Goal: Task Accomplishment & Management: Manage account settings

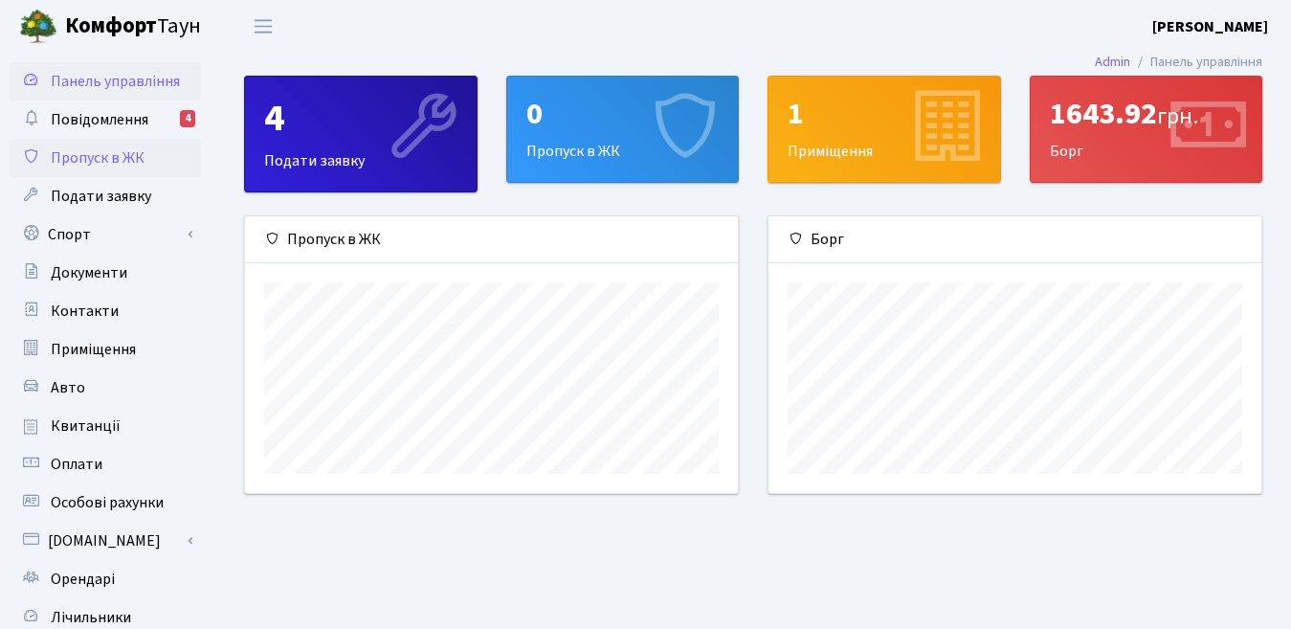
scroll to position [277, 493]
click at [116, 119] on span "Повідомлення" at bounding box center [100, 119] width 98 height 21
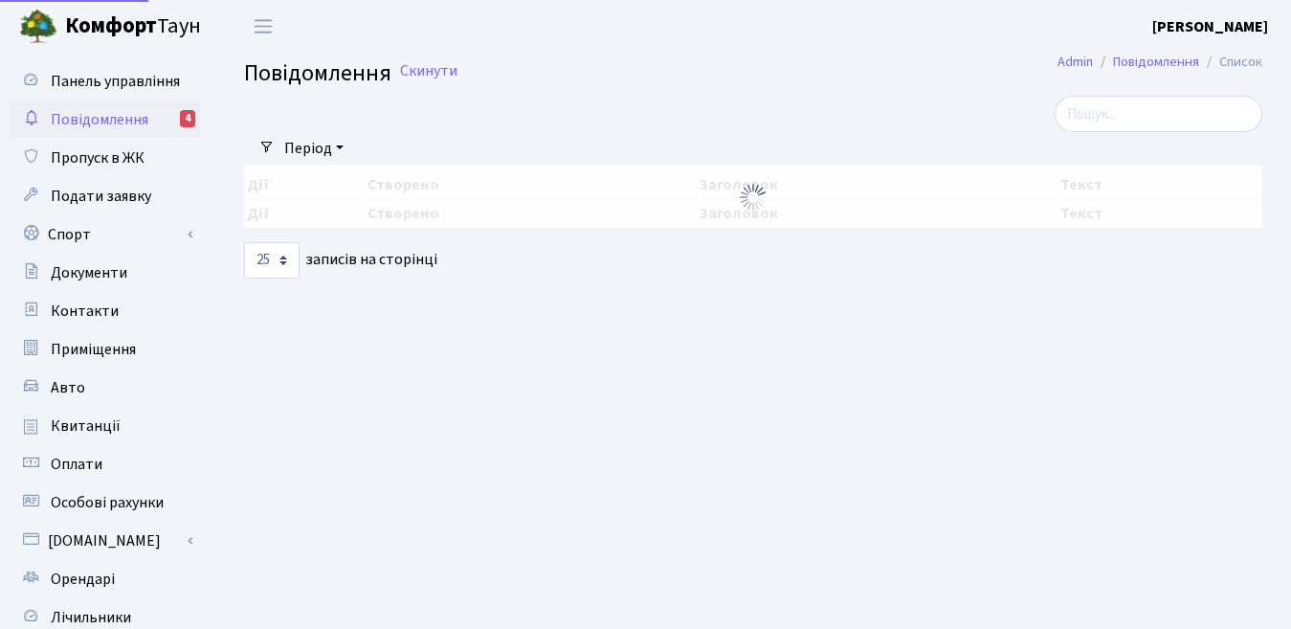
select select "25"
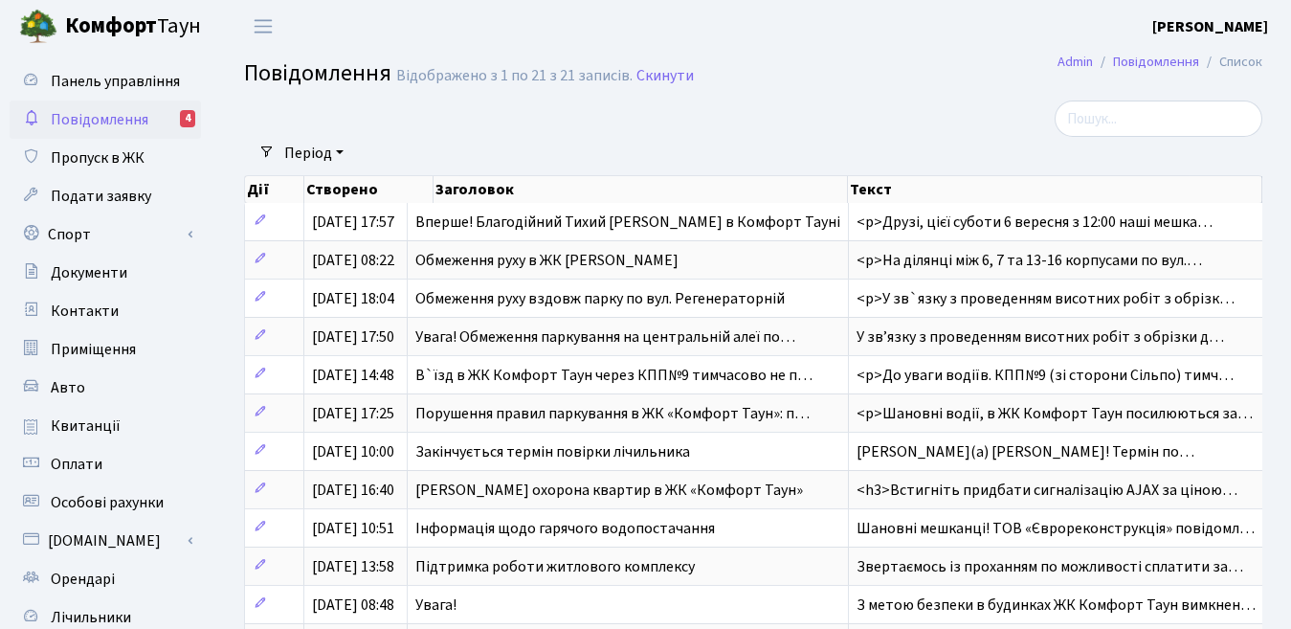
click at [75, 126] on span "Повідомлення" at bounding box center [100, 119] width 98 height 21
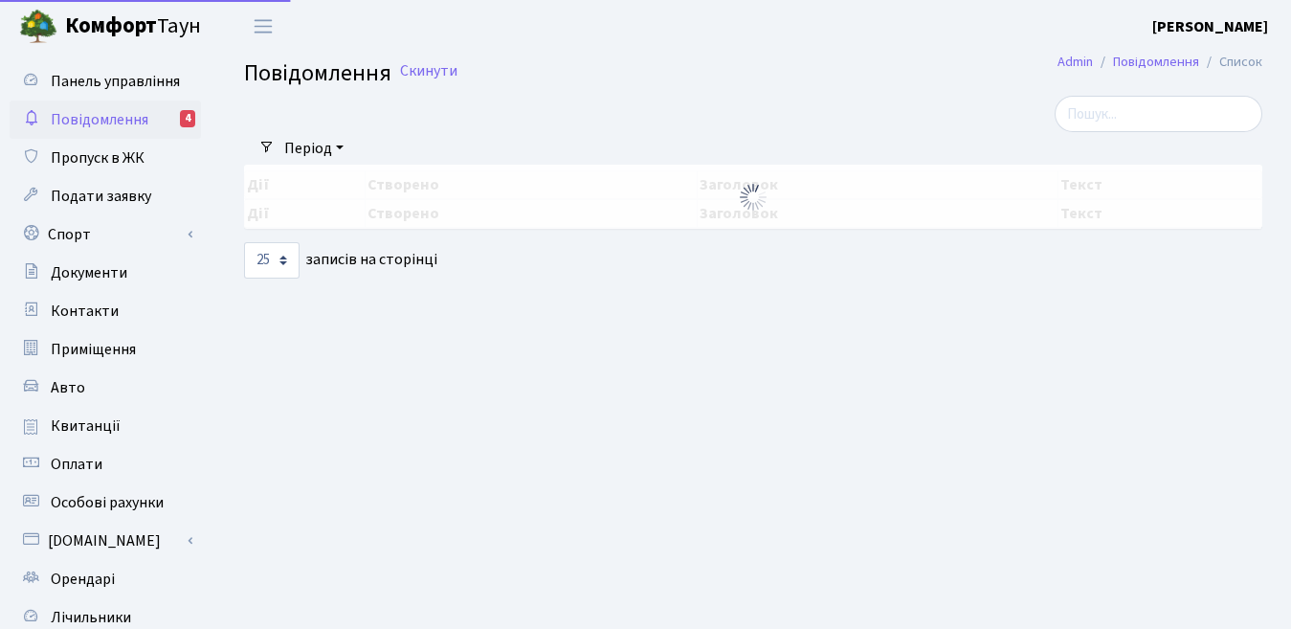
select select "25"
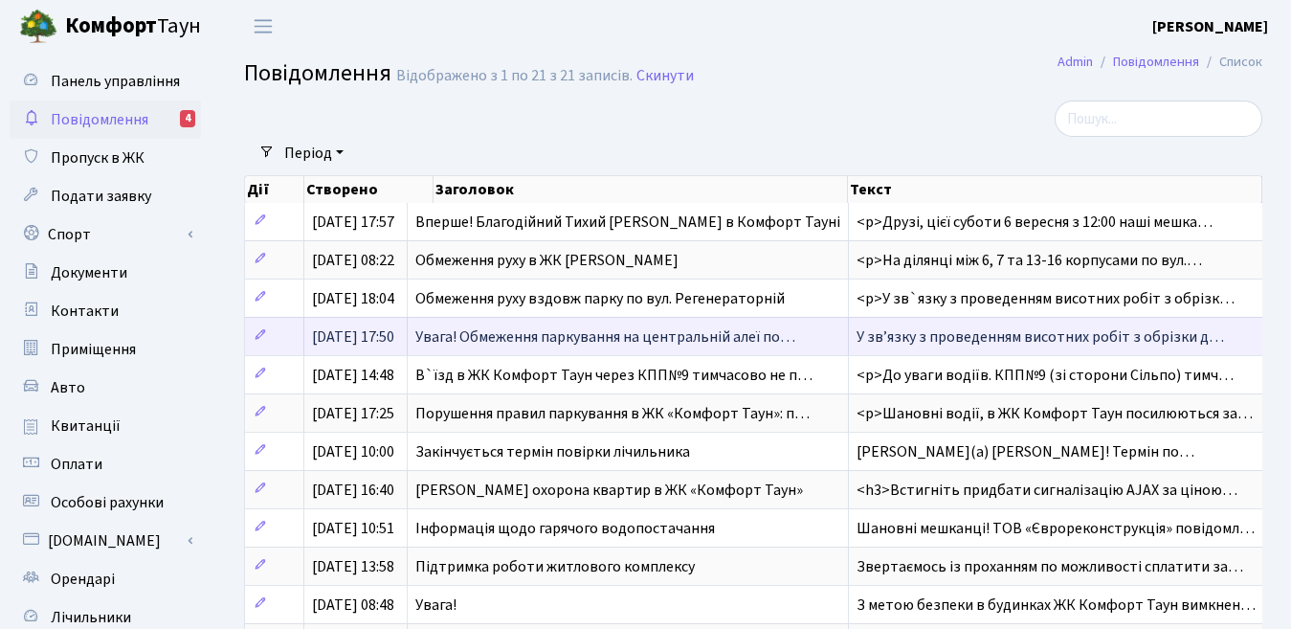
click at [502, 331] on span "Увага! Обмеження паркування на центральній алеї по…" at bounding box center [605, 336] width 380 height 21
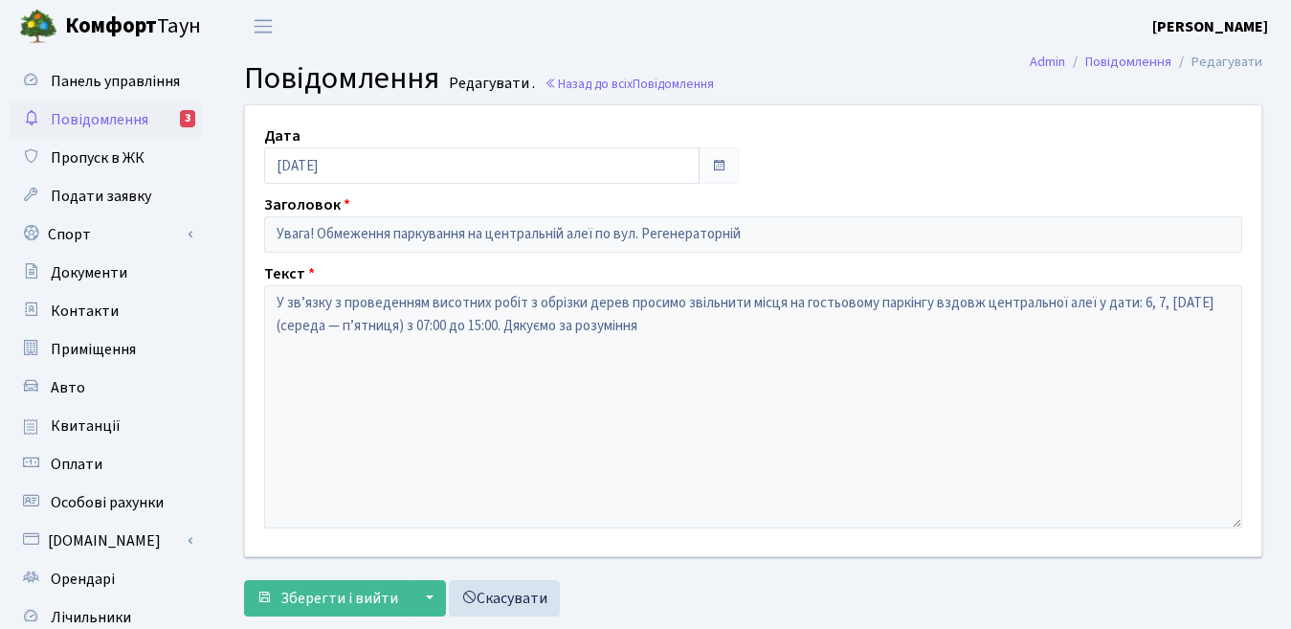
click at [92, 118] on span "Повідомлення" at bounding box center [100, 119] width 98 height 21
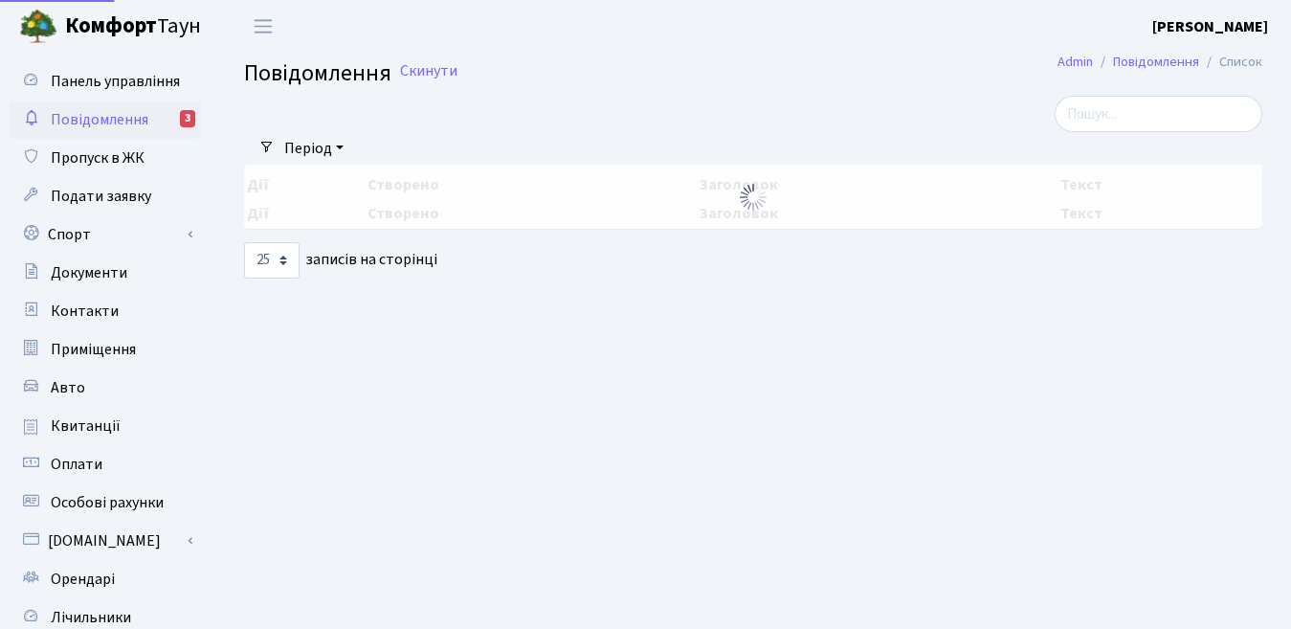
select select "25"
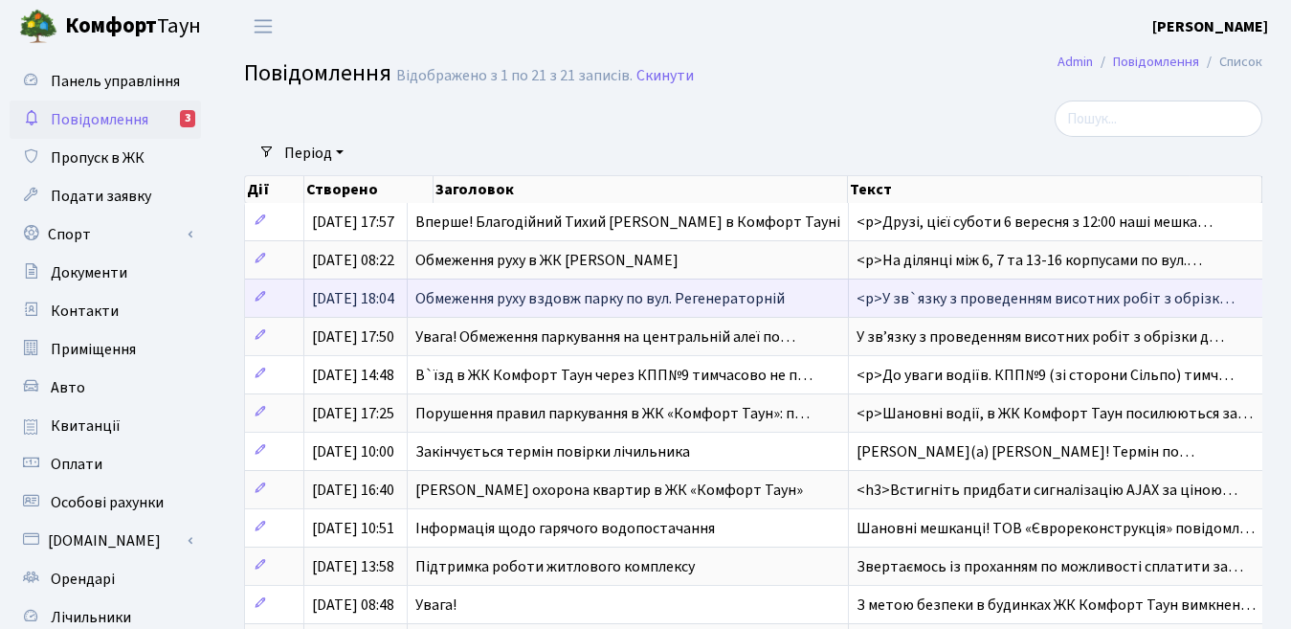
click at [479, 289] on span "Обмеження руху вздовж парку по вул. Регенераторній" at bounding box center [599, 298] width 369 height 21
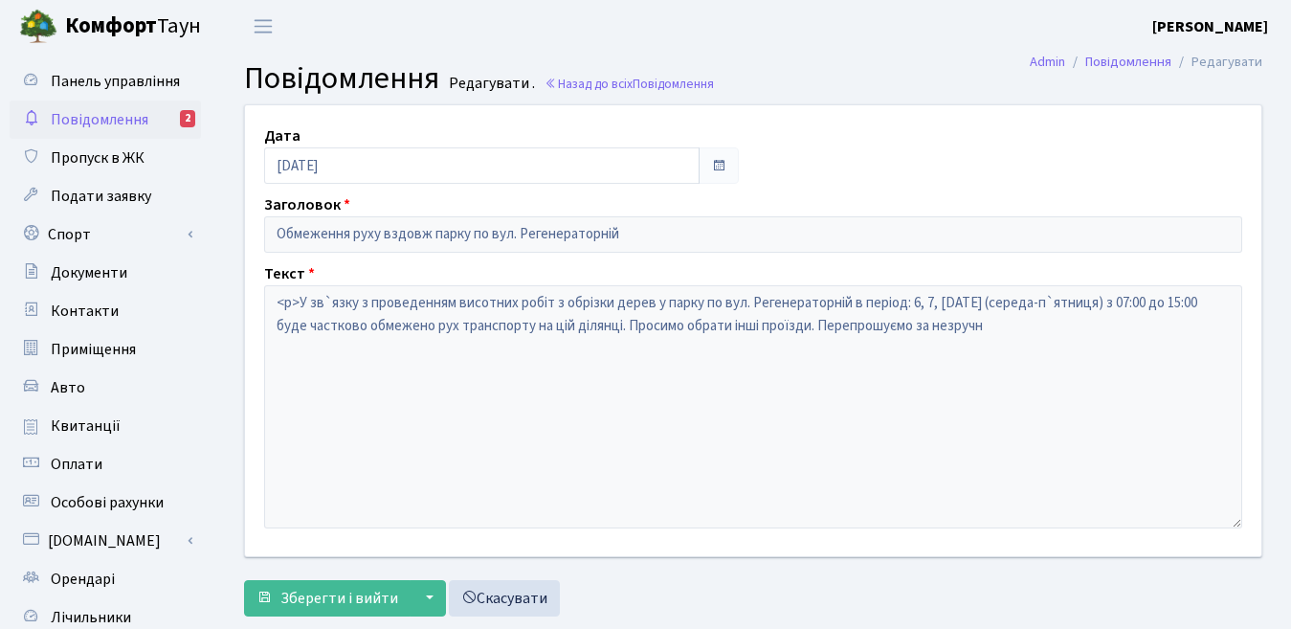
click at [111, 124] on span "Повідомлення" at bounding box center [100, 119] width 98 height 21
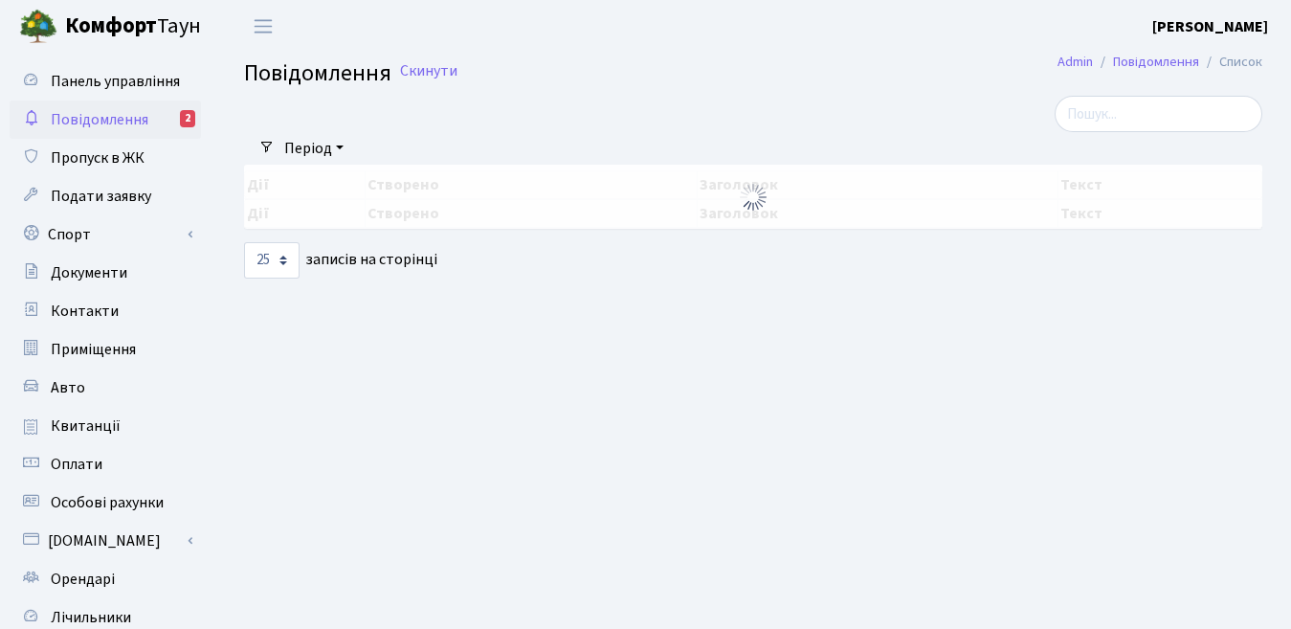
select select "25"
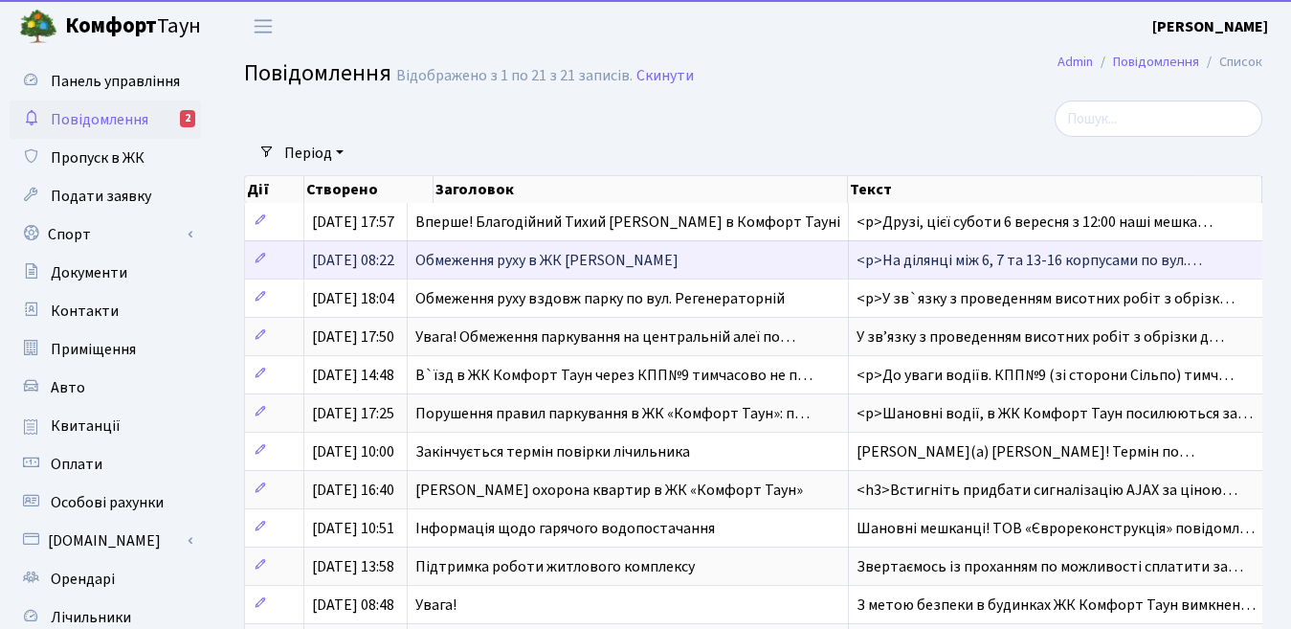
click at [503, 253] on span "Обмеження руху в ЖК Комфорт Таун" at bounding box center [546, 260] width 263 height 21
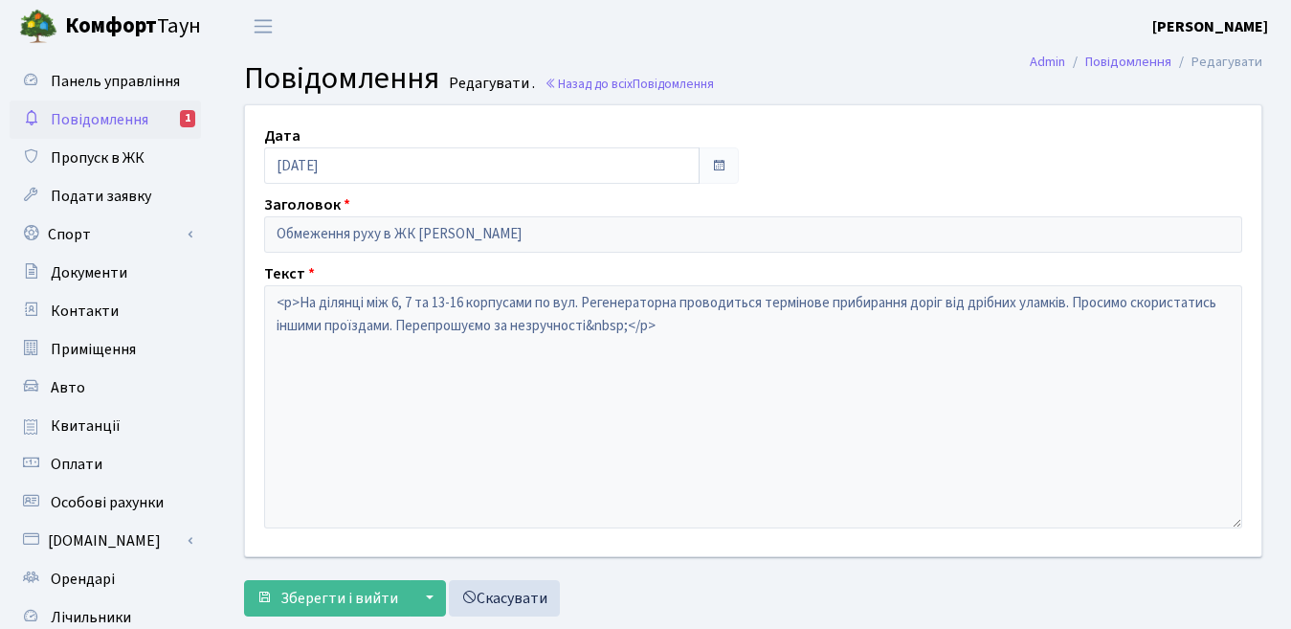
click at [120, 117] on span "Повідомлення" at bounding box center [100, 119] width 98 height 21
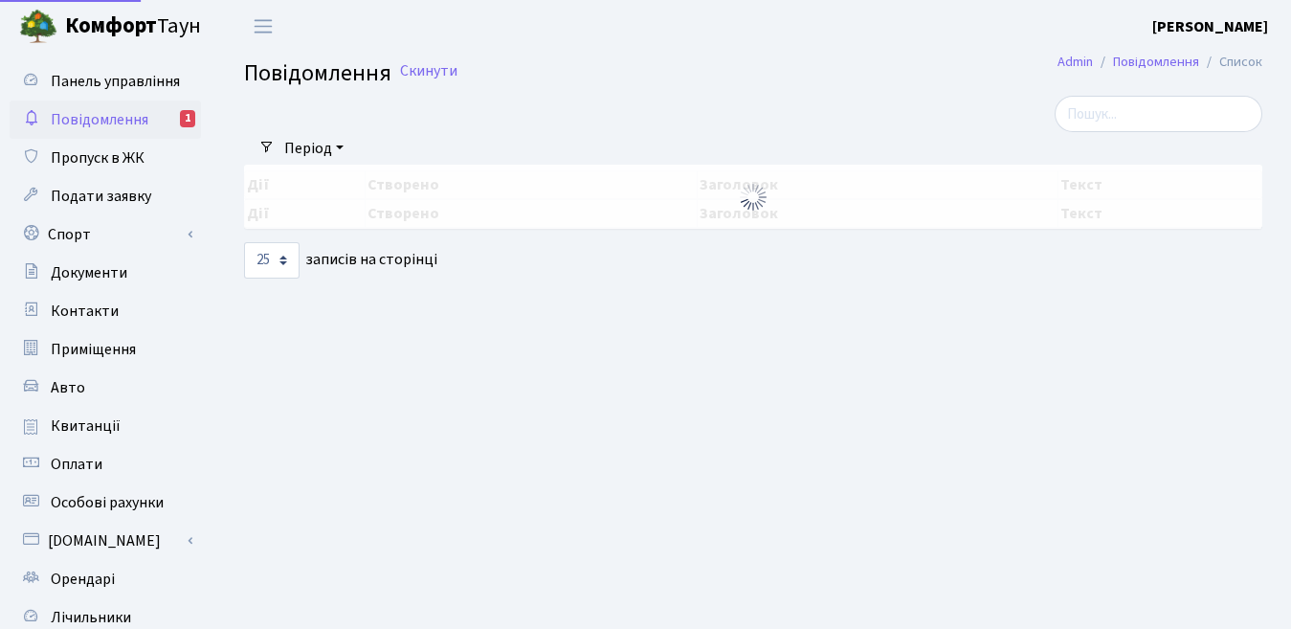
select select "25"
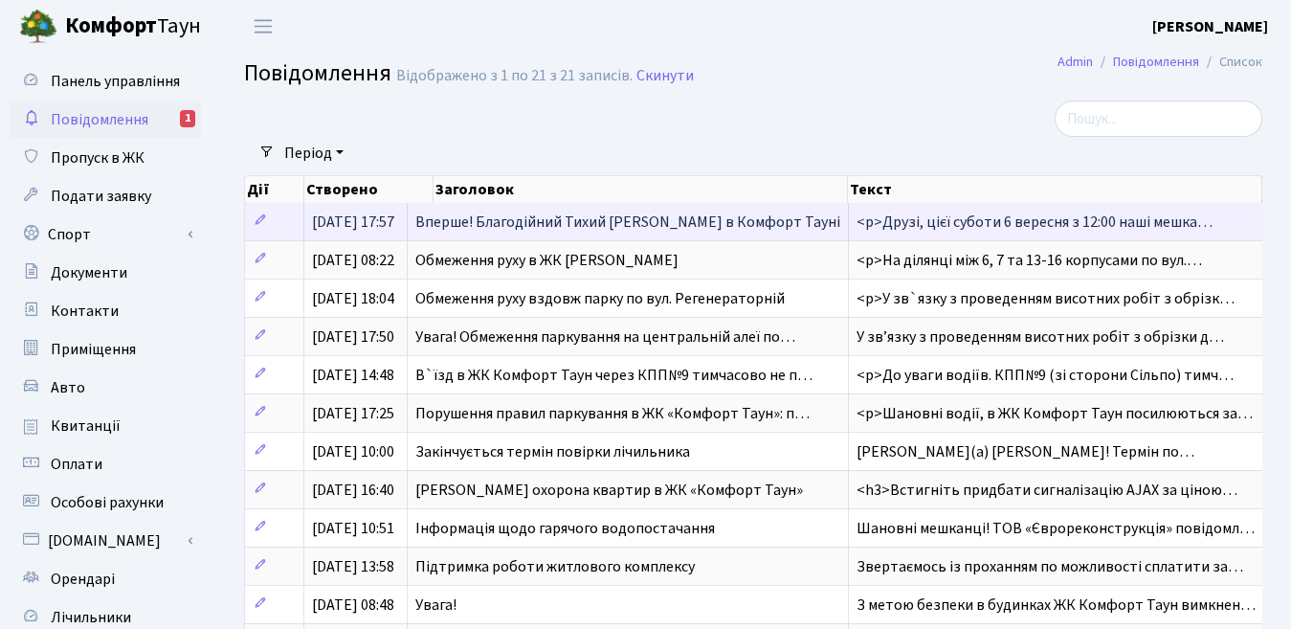
click at [458, 225] on span "Вперше! Благодійний Тихий Маркет в Комфорт Тауні" at bounding box center [627, 221] width 425 height 21
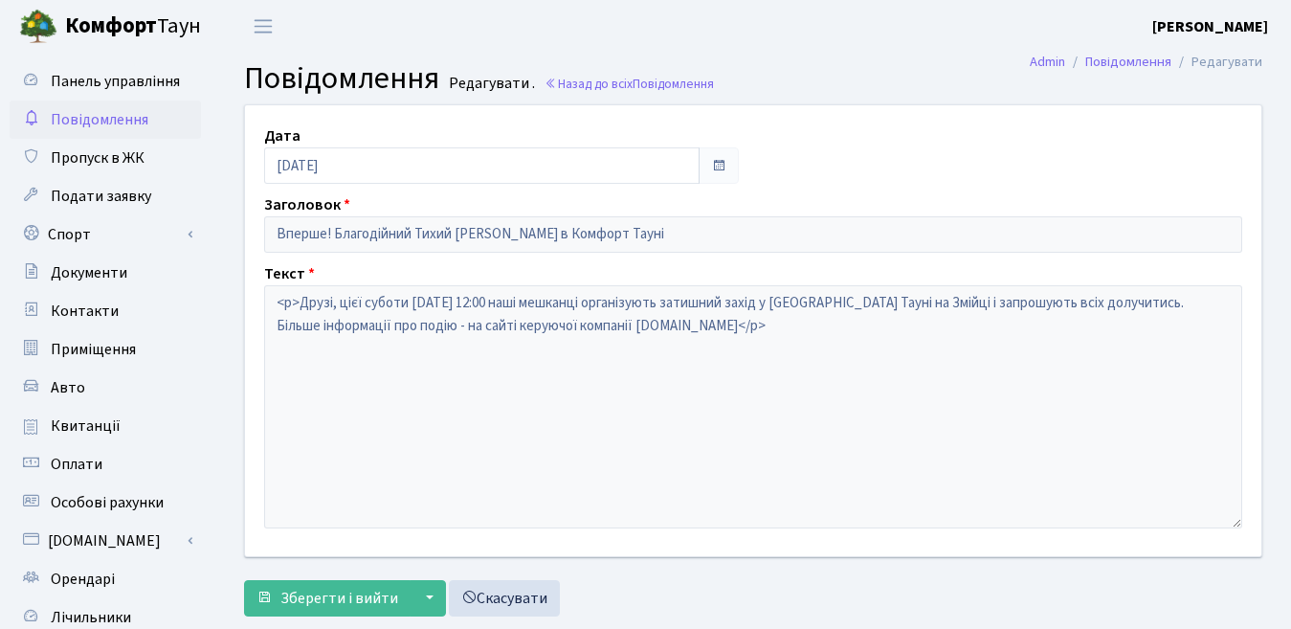
click at [122, 122] on span "Повідомлення" at bounding box center [100, 119] width 98 height 21
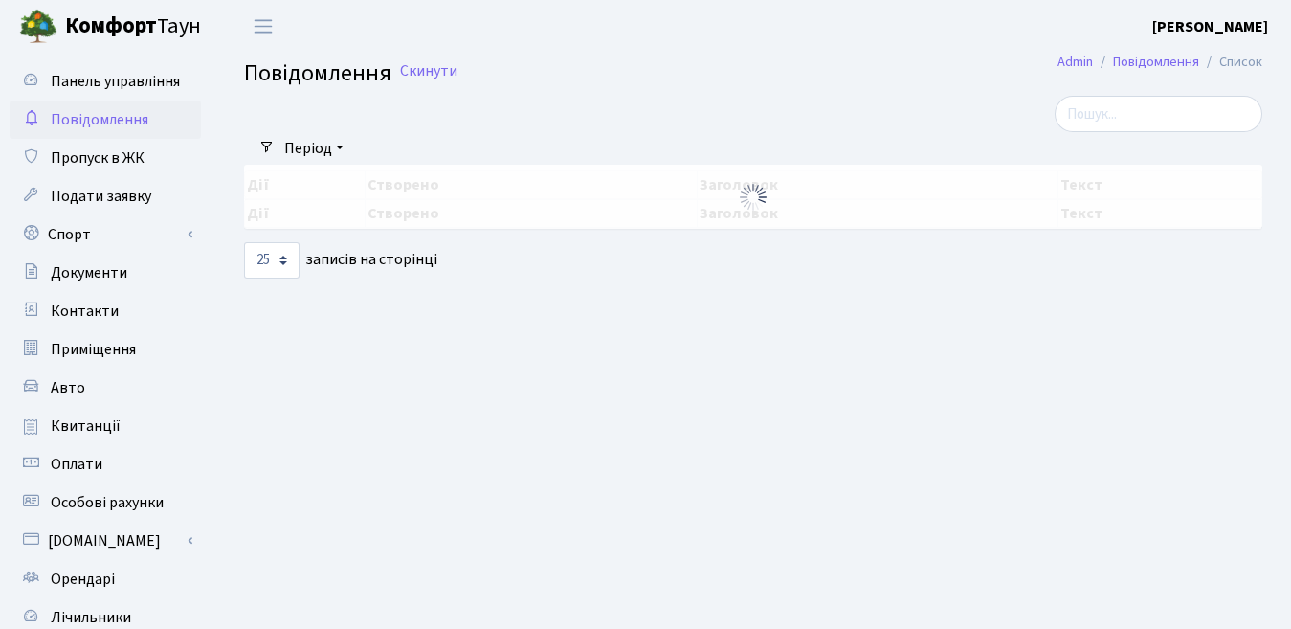
select select "25"
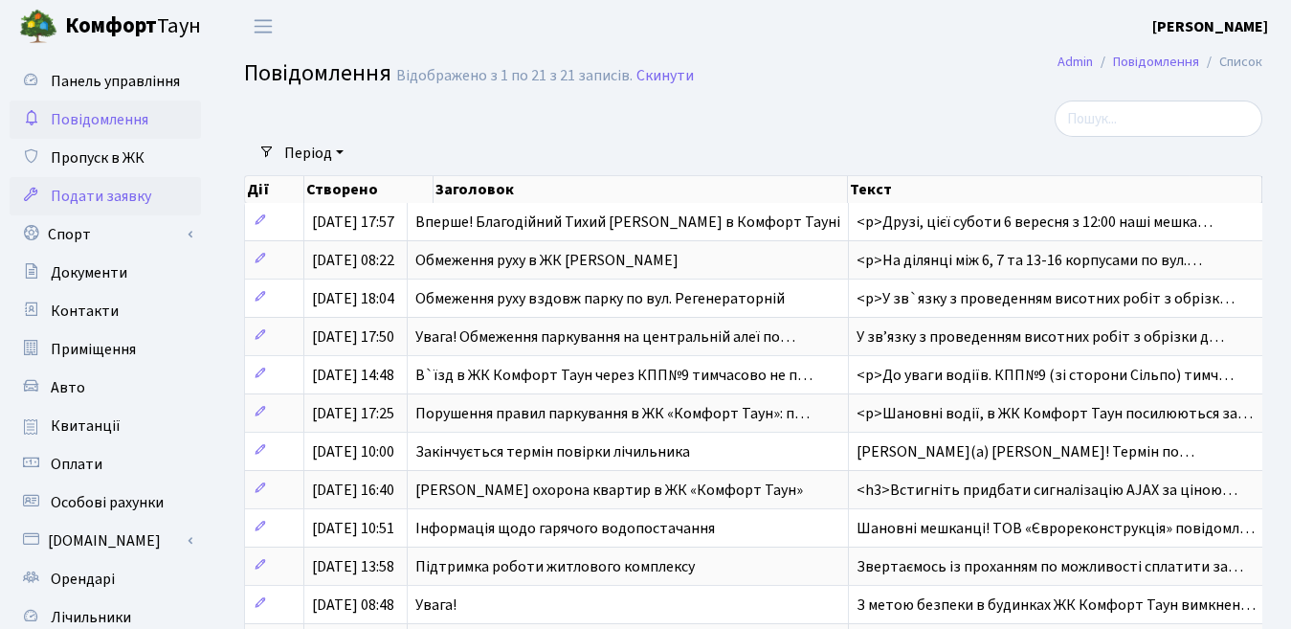
click at [151, 197] on link "Подати заявку" at bounding box center [105, 196] width 191 height 38
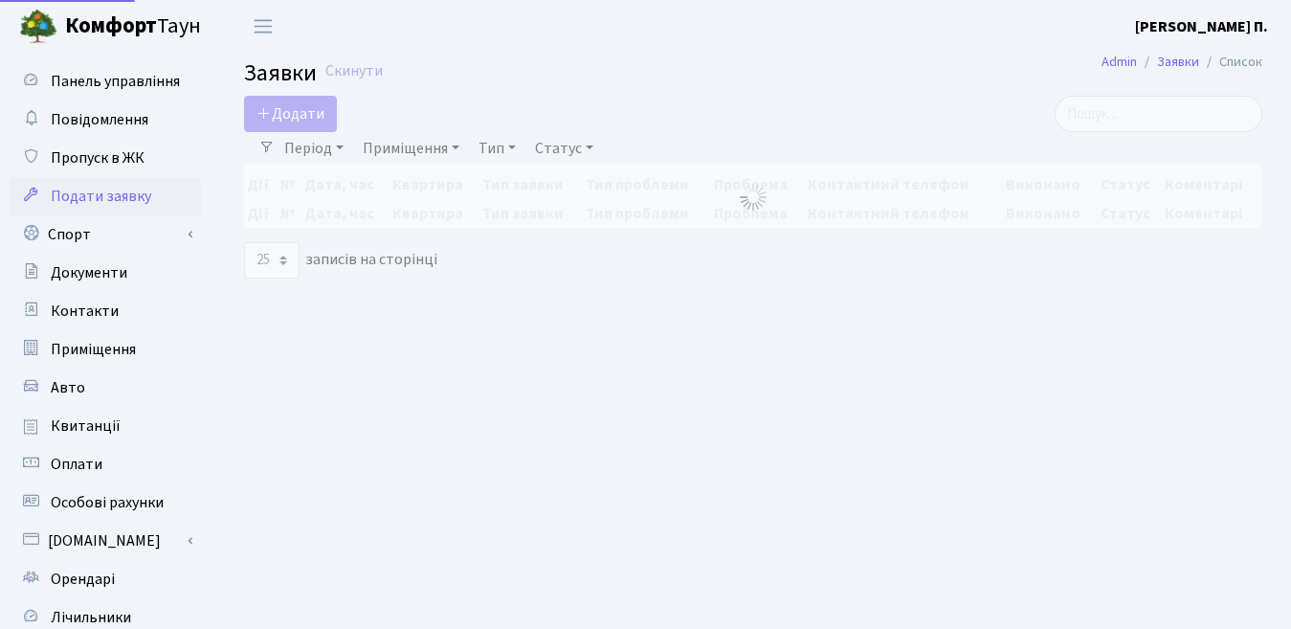
select select "25"
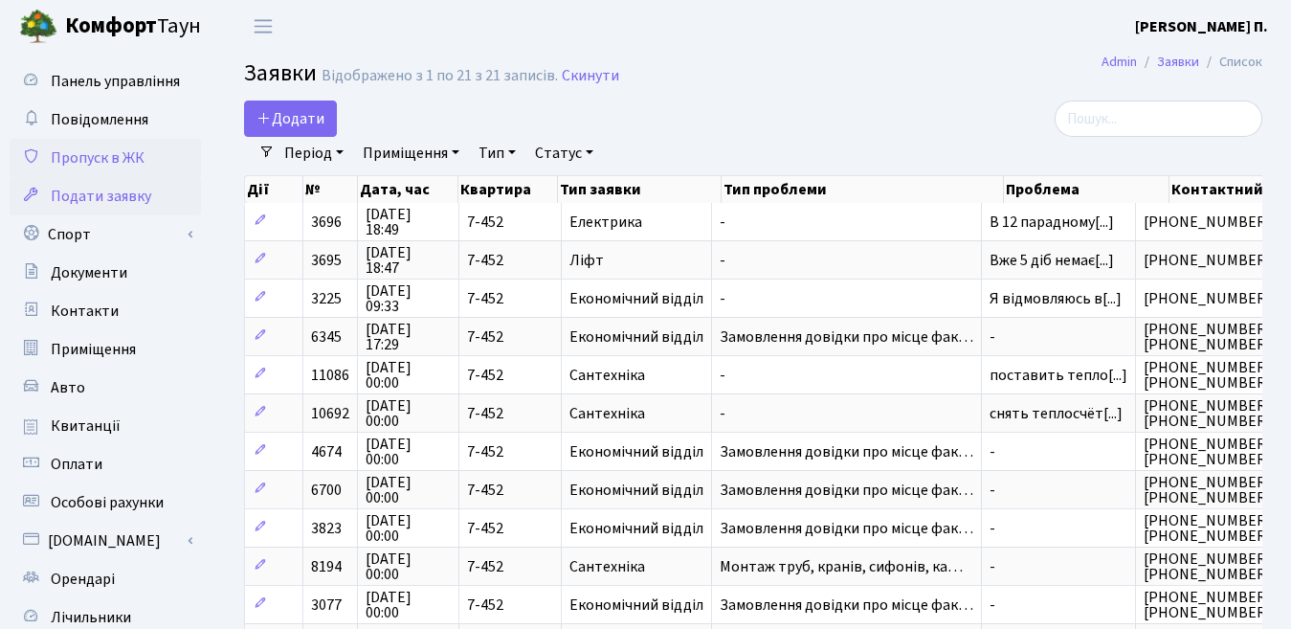
click at [145, 161] on link "Пропуск в ЖК" at bounding box center [105, 158] width 191 height 38
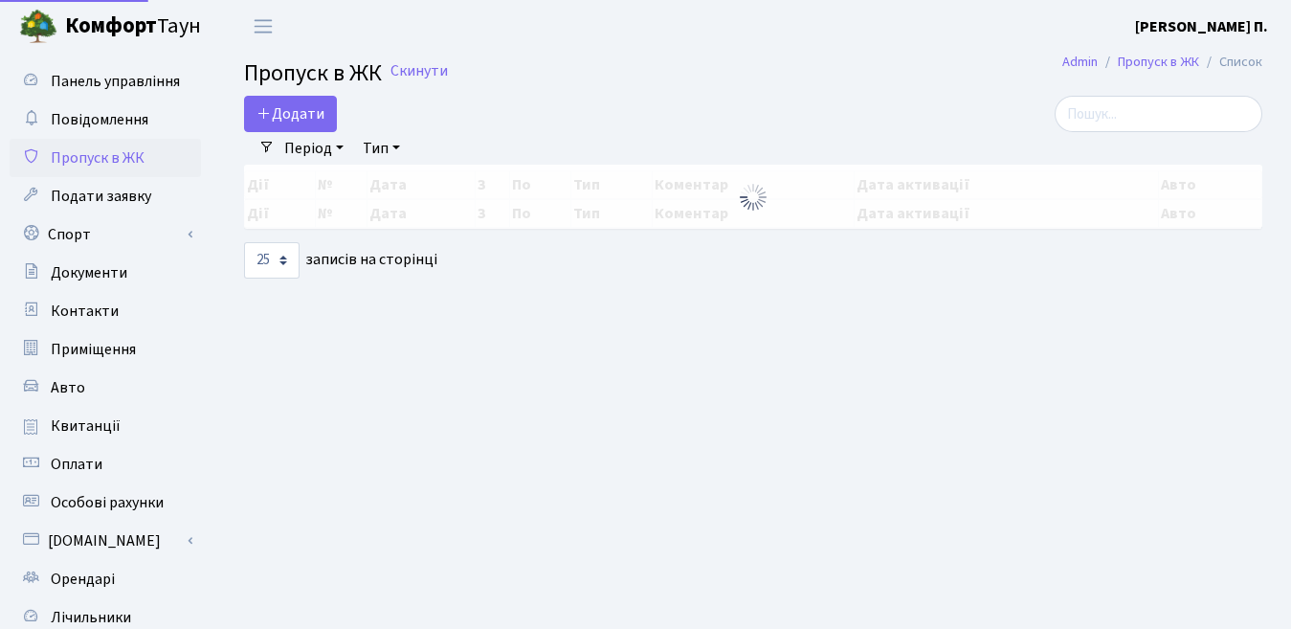
select select "25"
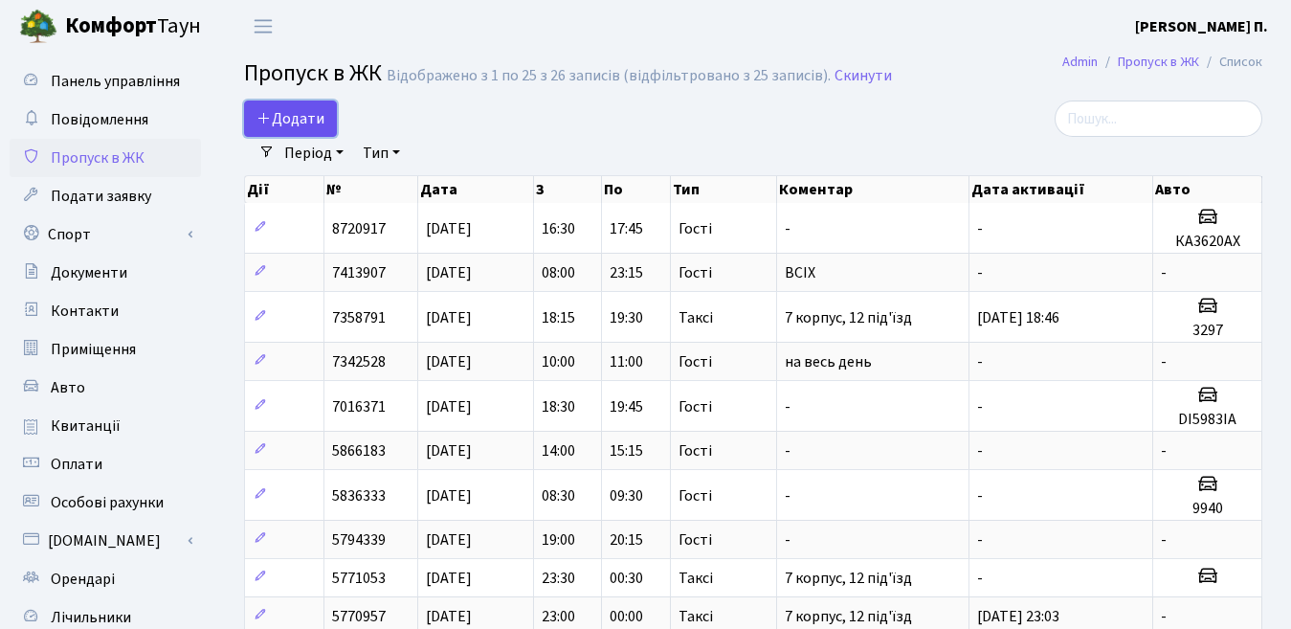
click at [297, 121] on span "Додати" at bounding box center [290, 118] width 68 height 21
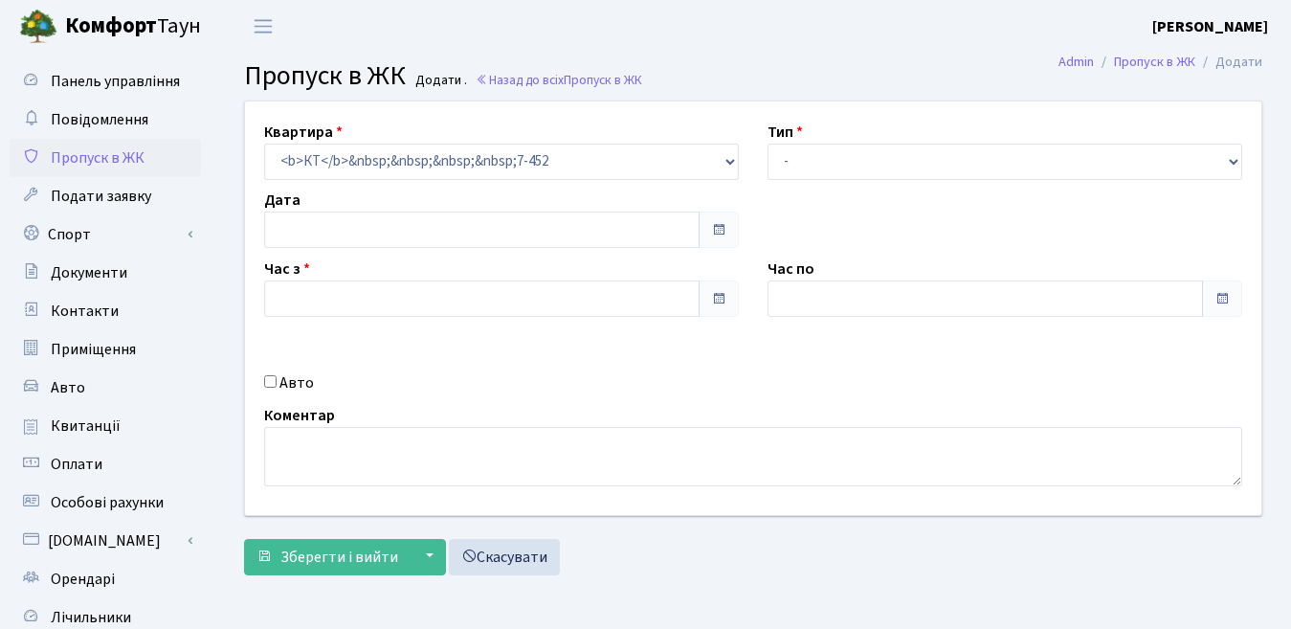
type input "[DATE]"
type input "13:30"
type input "14:45"
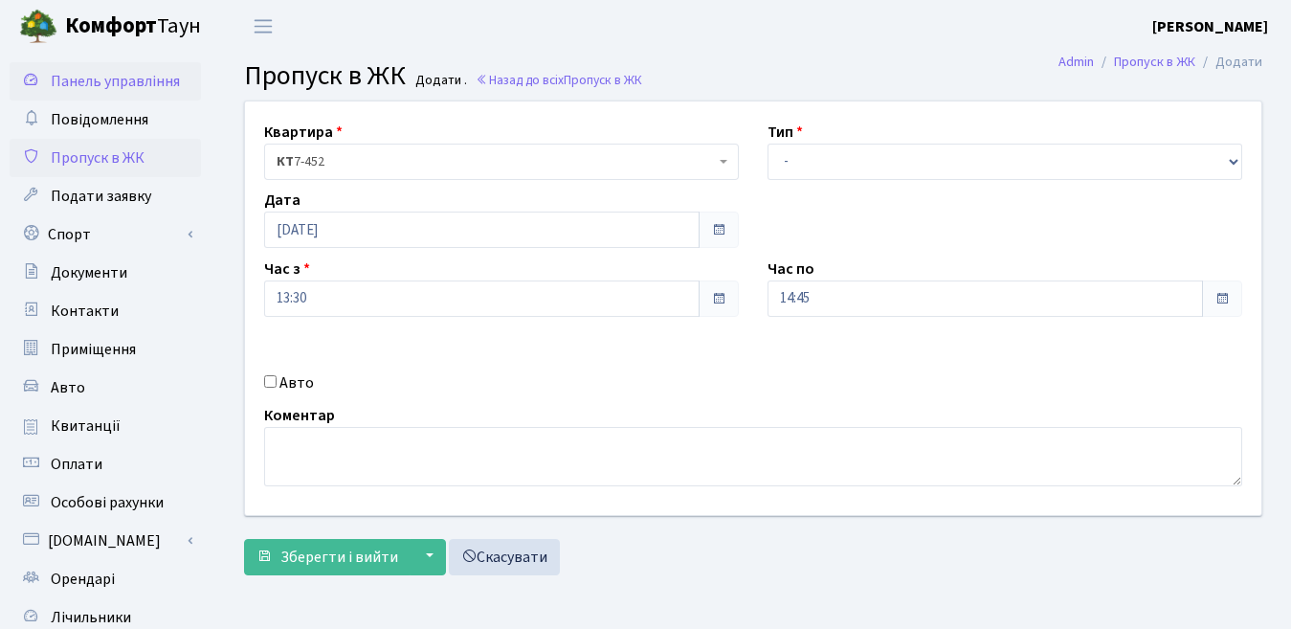
click at [99, 74] on span "Панель управління" at bounding box center [115, 81] width 129 height 21
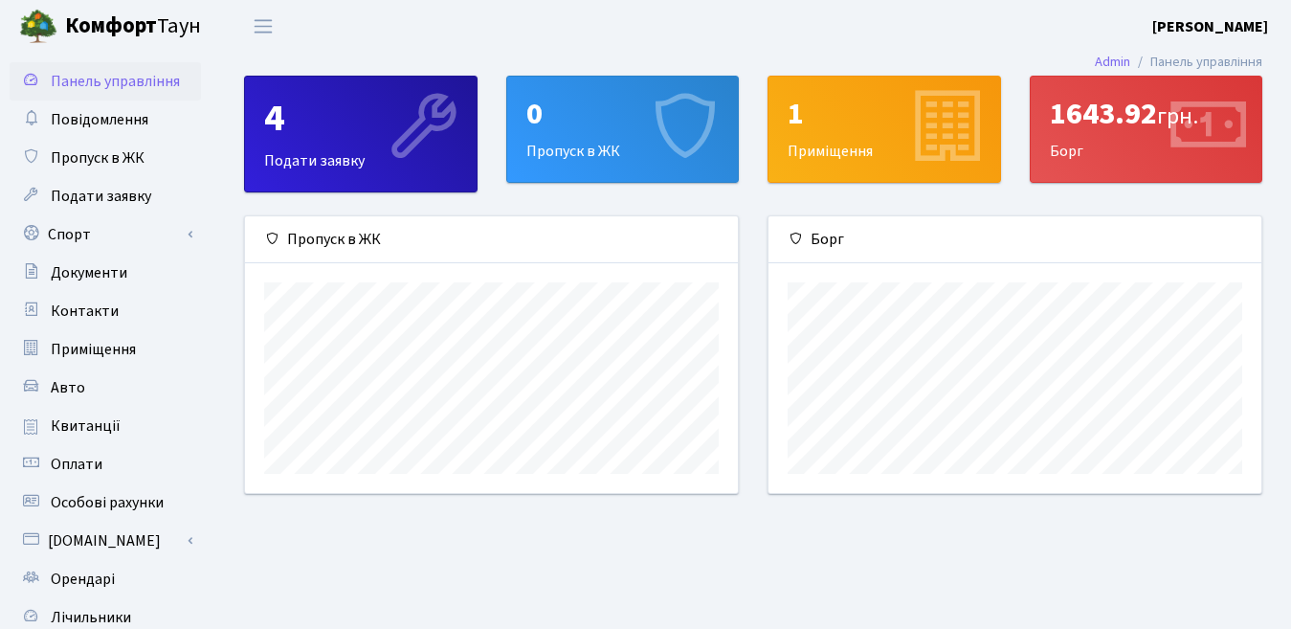
scroll to position [277, 493]
click at [1100, 57] on link "Admin" at bounding box center [1112, 62] width 35 height 20
click at [354, 150] on div "4 Подати заявку" at bounding box center [361, 134] width 232 height 115
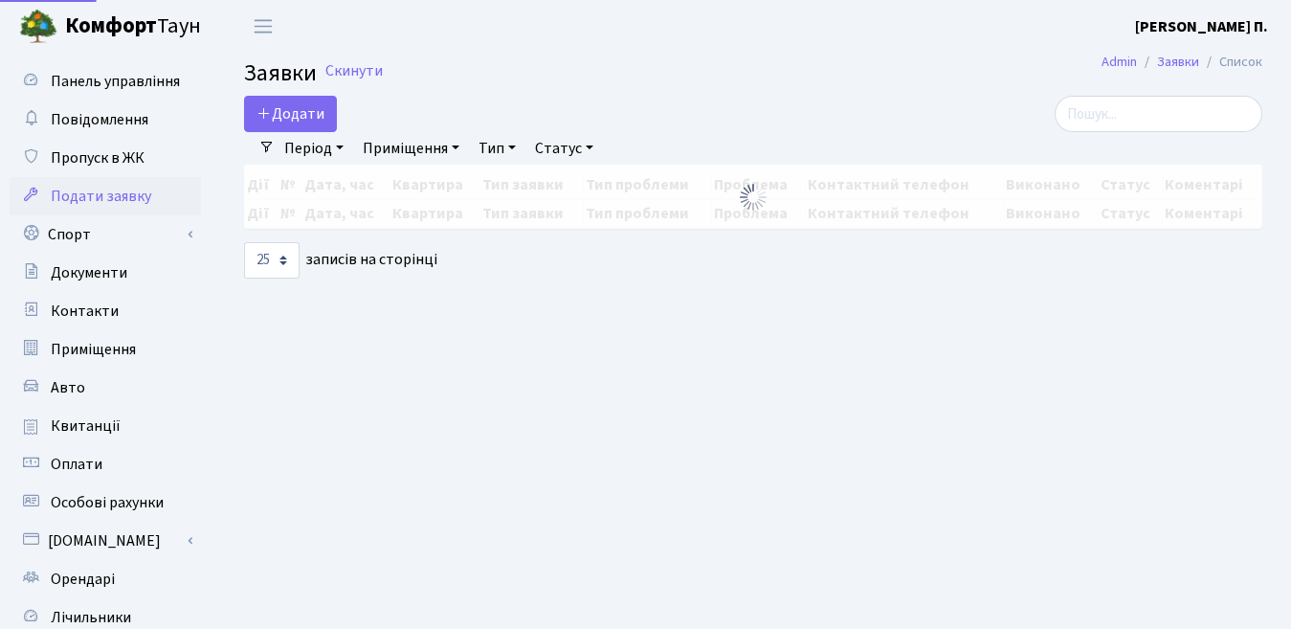
select select "25"
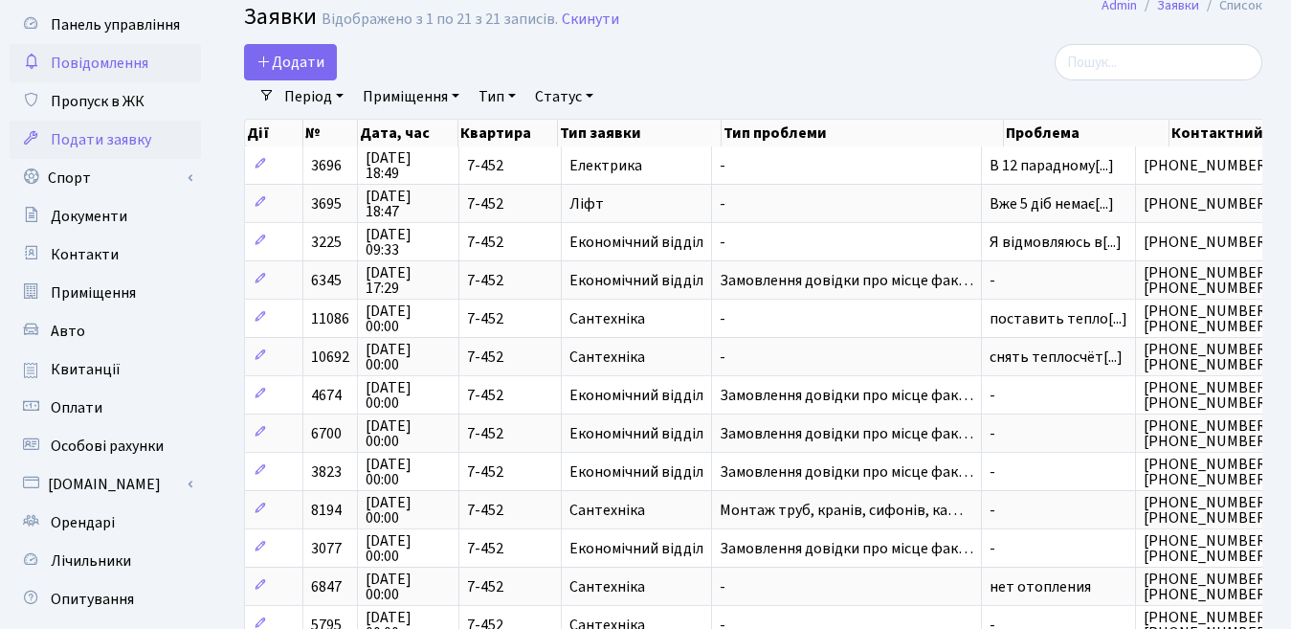
scroll to position [96, 0]
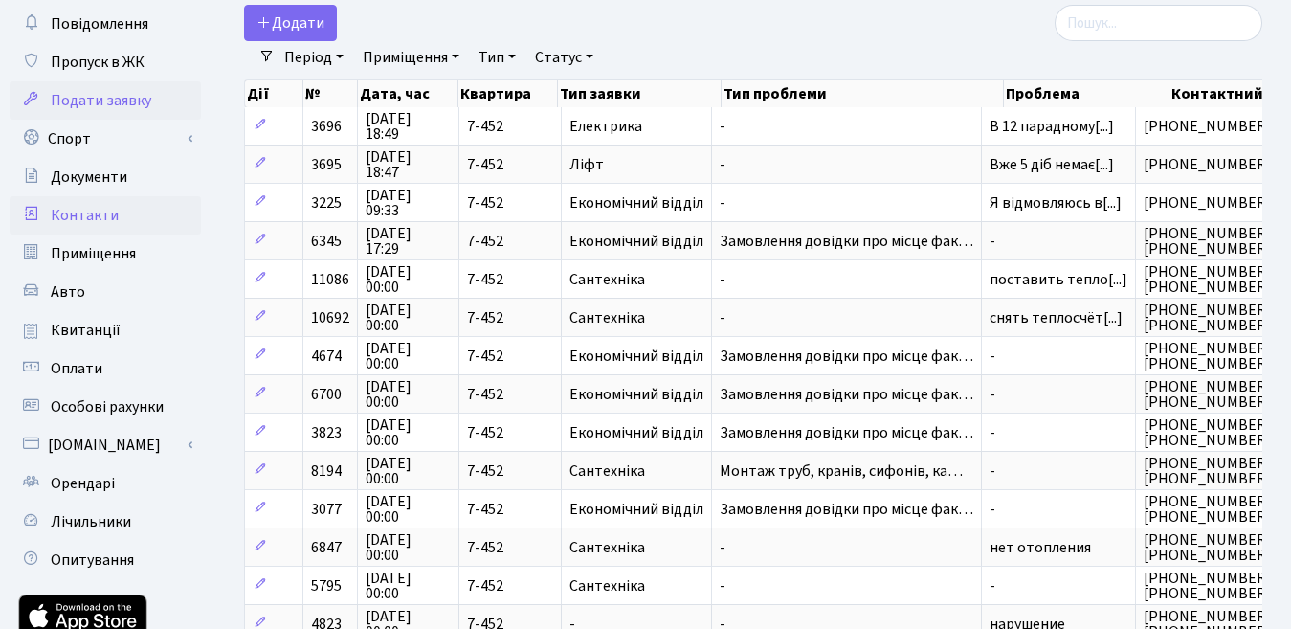
click at [94, 216] on span "Контакти" at bounding box center [85, 215] width 68 height 21
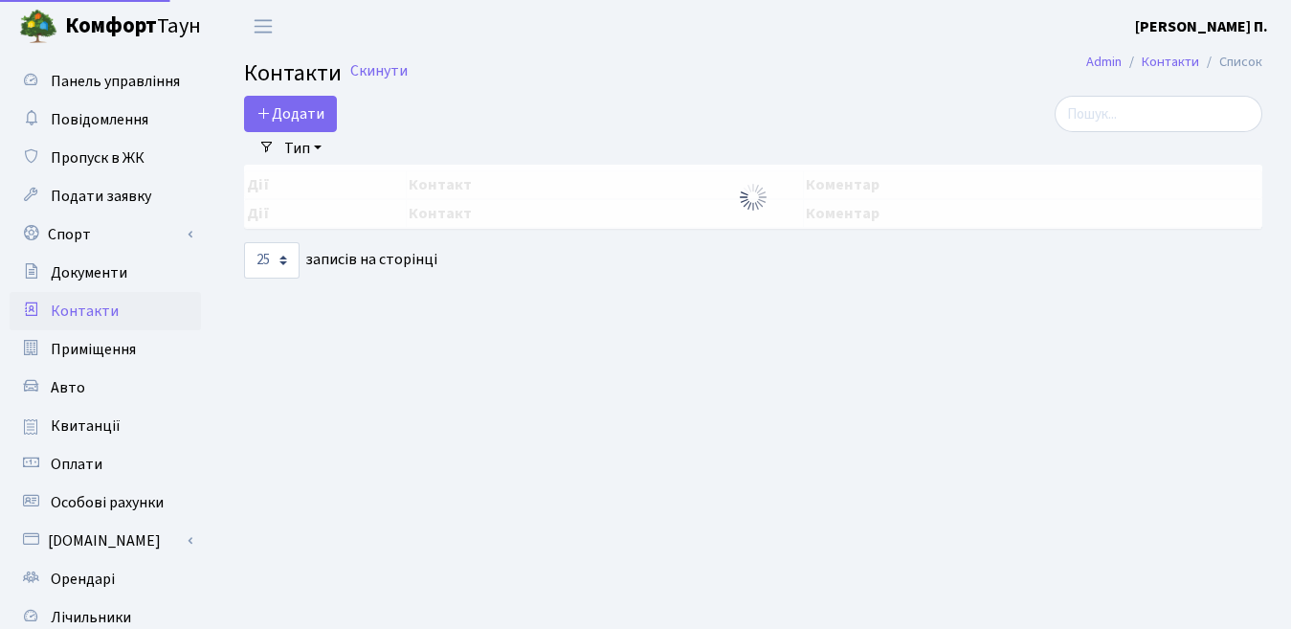
select select "25"
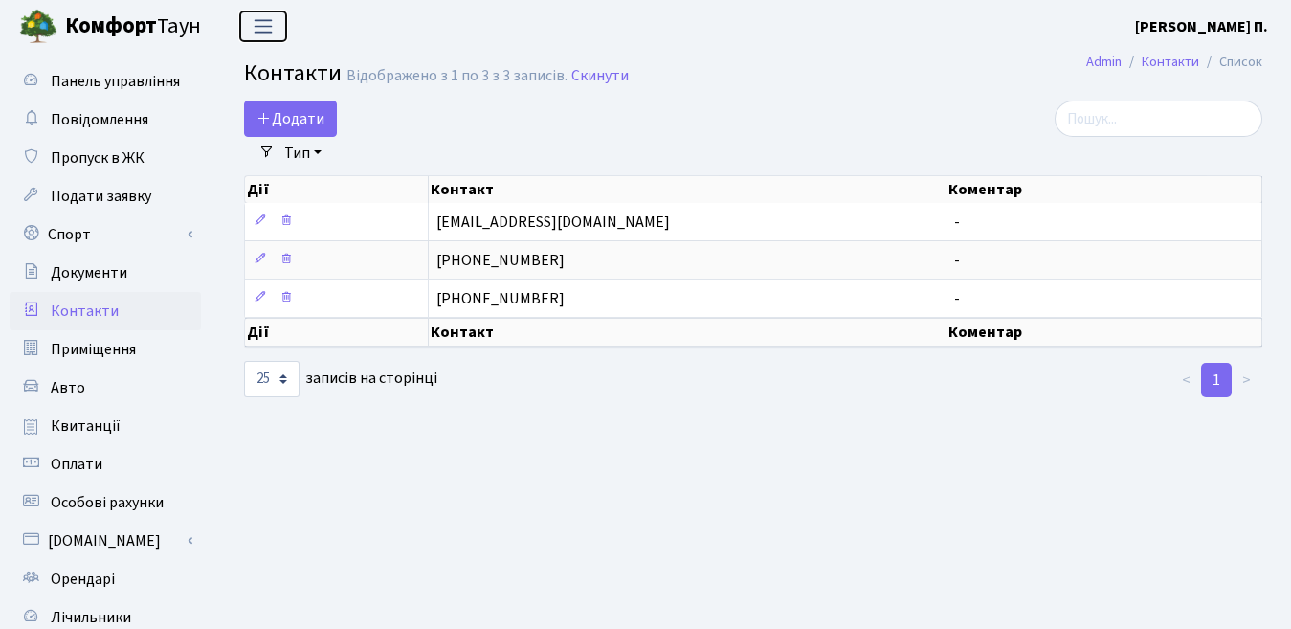
click at [263, 27] on span "Переключити навігацію" at bounding box center [263, 26] width 29 height 22
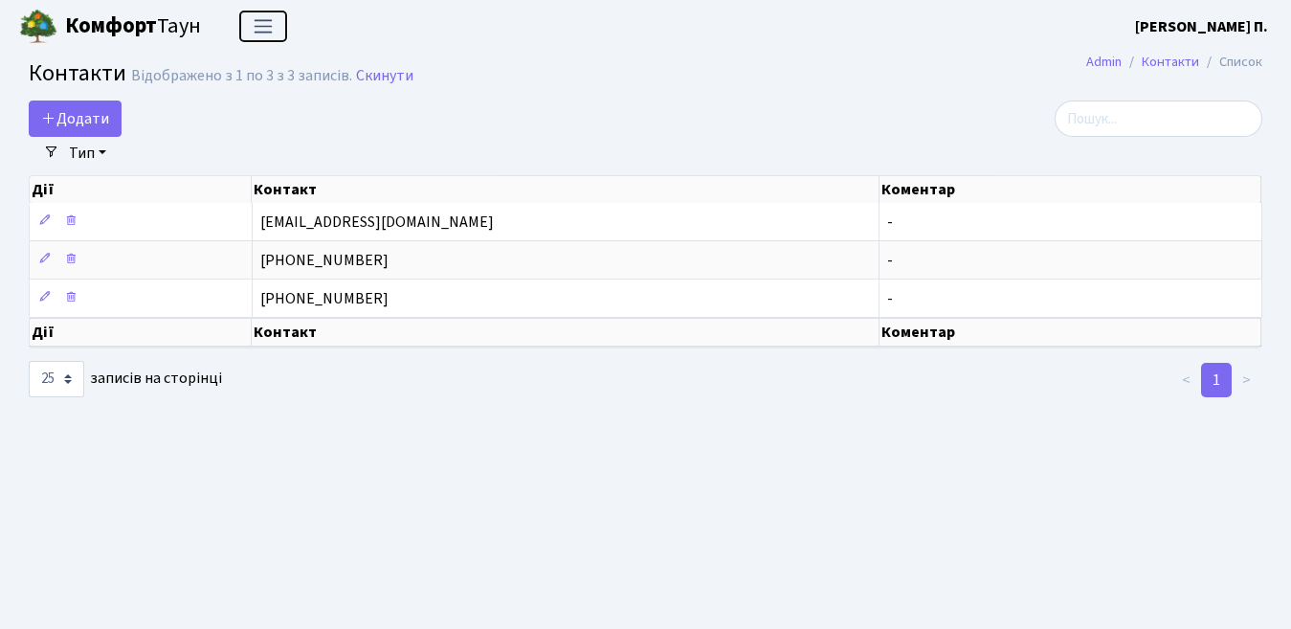
click at [265, 27] on span "Переключити навігацію" at bounding box center [263, 26] width 29 height 22
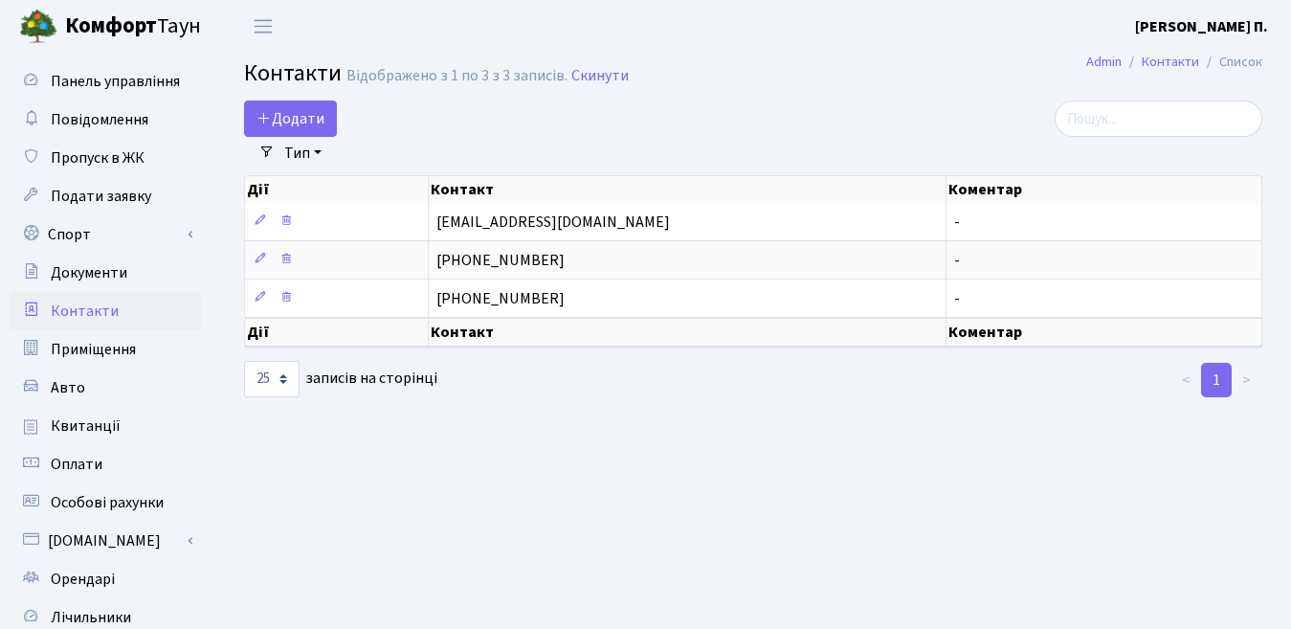
click at [1241, 62] on li "Список" at bounding box center [1230, 62] width 63 height 21
click at [1118, 57] on link "Admin" at bounding box center [1103, 62] width 35 height 20
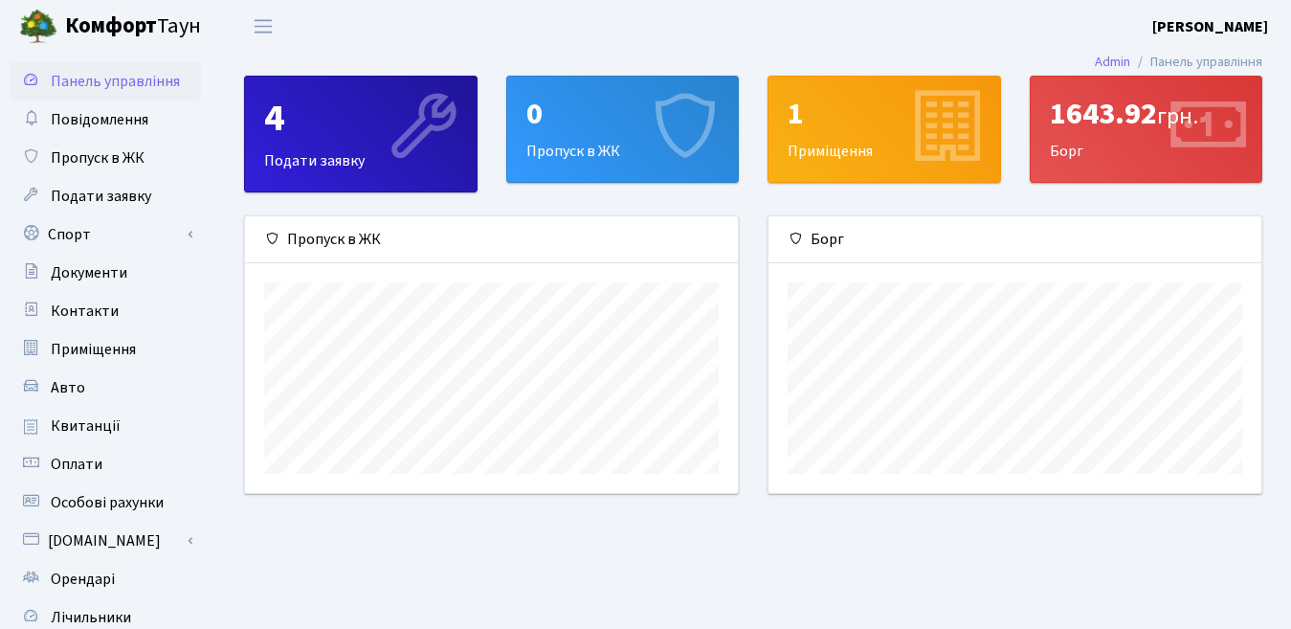
scroll to position [277, 493]
click at [86, 312] on span "Контакти" at bounding box center [85, 310] width 68 height 21
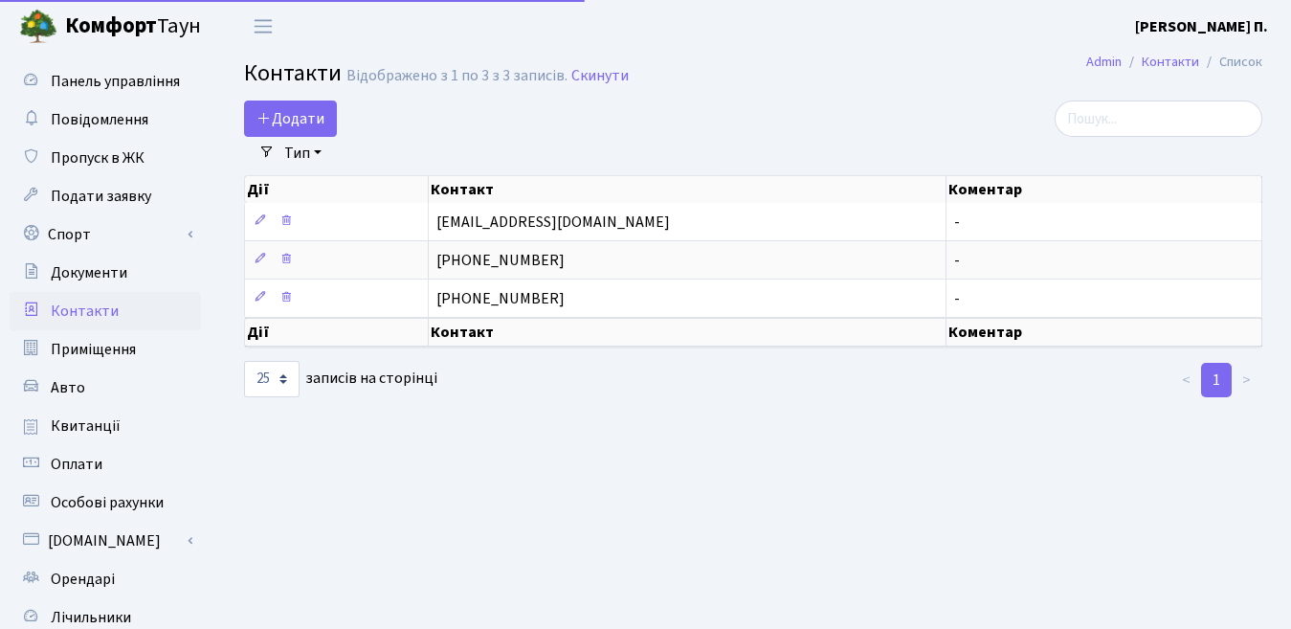
select select "25"
click at [101, 266] on span "Документи" at bounding box center [89, 272] width 77 height 21
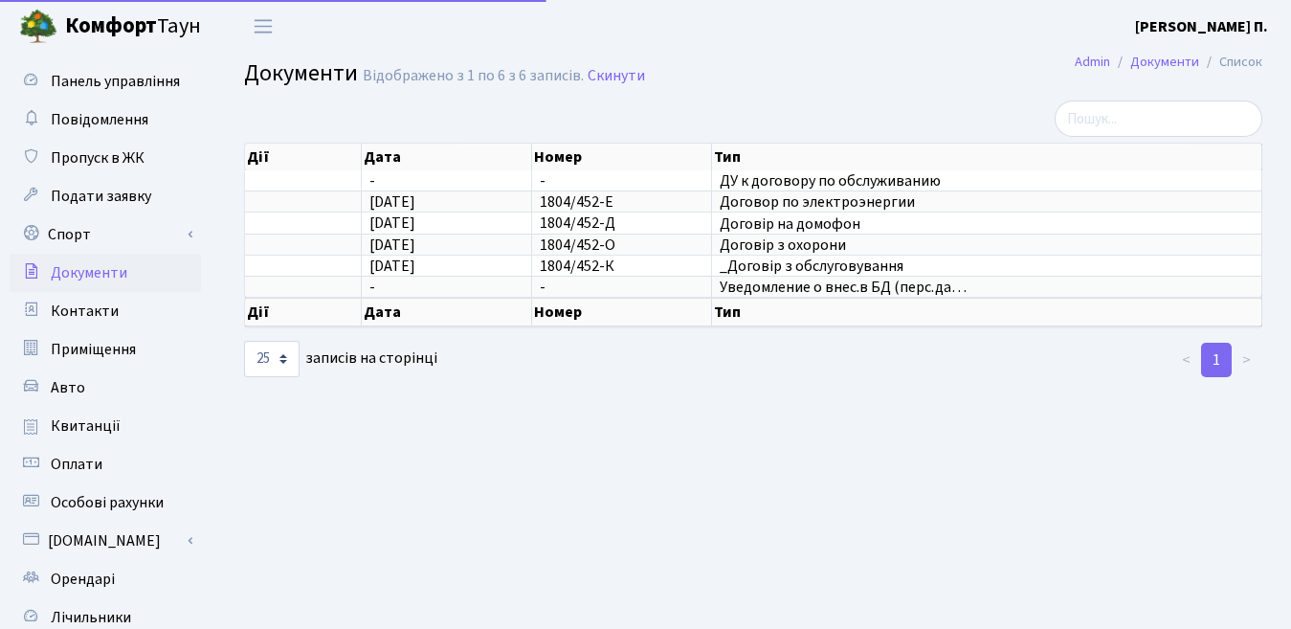
select select "25"
click at [87, 75] on span "Панель управління" at bounding box center [115, 81] width 129 height 21
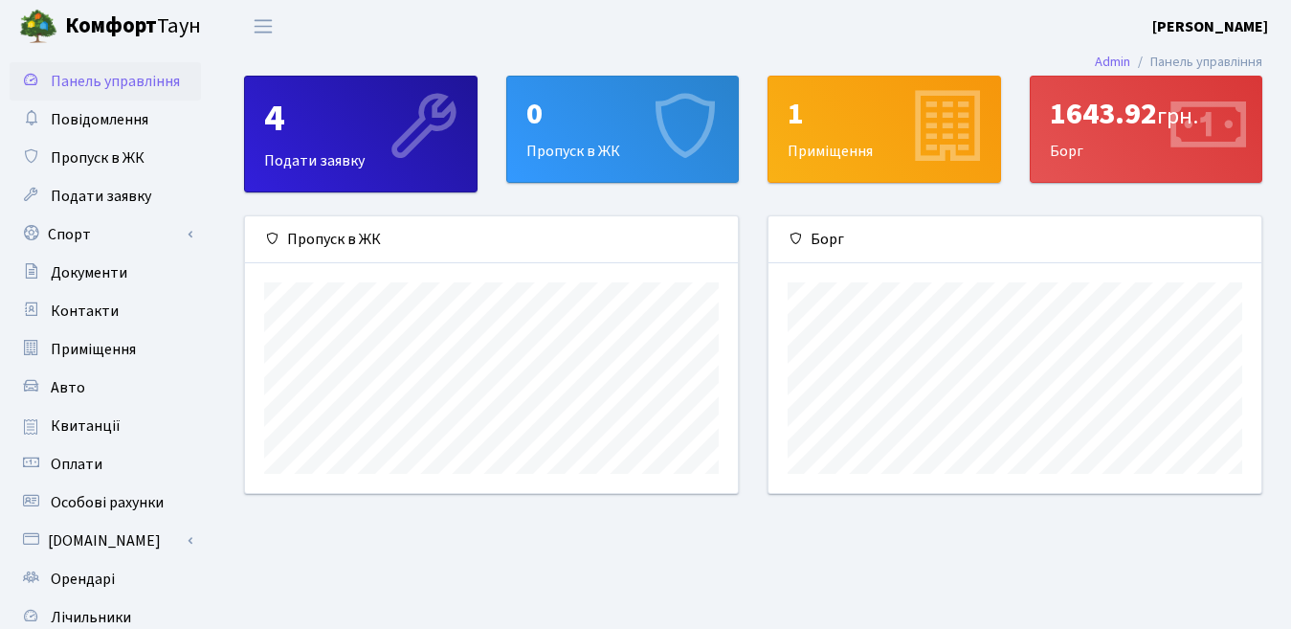
scroll to position [277, 493]
click at [1112, 60] on link "Admin" at bounding box center [1112, 62] width 35 height 20
click at [261, 21] on span "Переключити навігацію" at bounding box center [263, 26] width 29 height 22
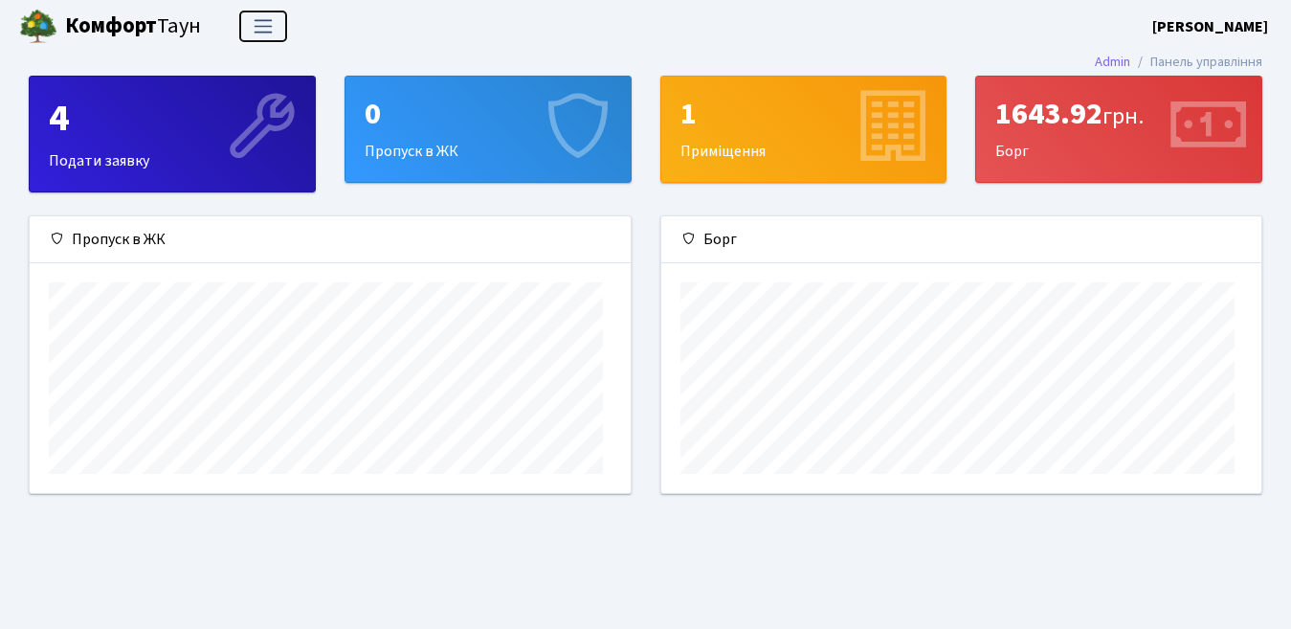
scroll to position [277, 600]
click at [261, 21] on span "Переключити навігацію" at bounding box center [263, 26] width 29 height 22
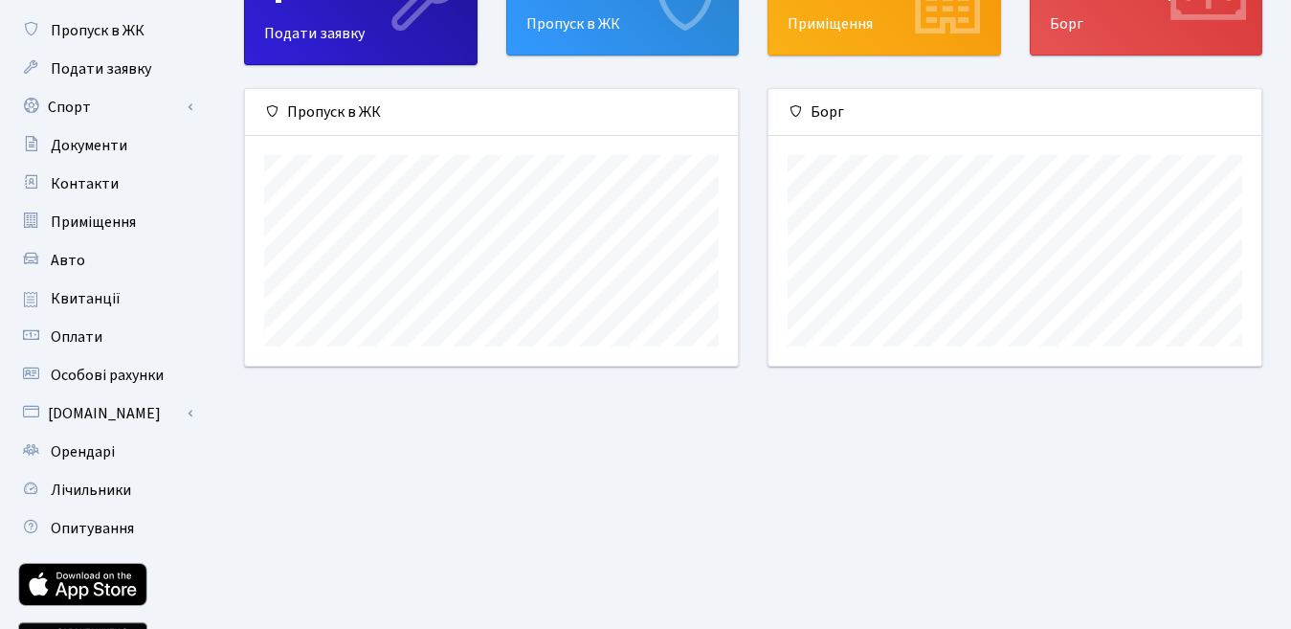
scroll to position [0, 0]
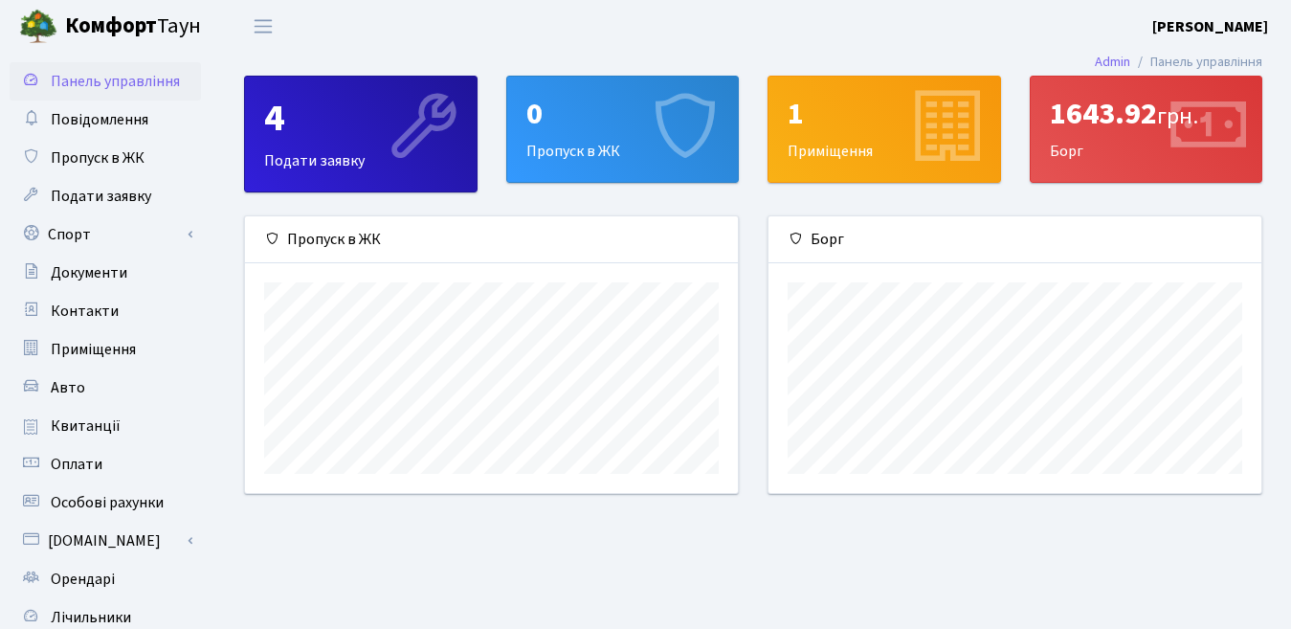
click at [1232, 61] on li "Панель управління" at bounding box center [1196, 62] width 132 height 21
click at [110, 80] on span "Панель управління" at bounding box center [115, 81] width 129 height 21
click at [84, 274] on span "Документи" at bounding box center [89, 272] width 77 height 21
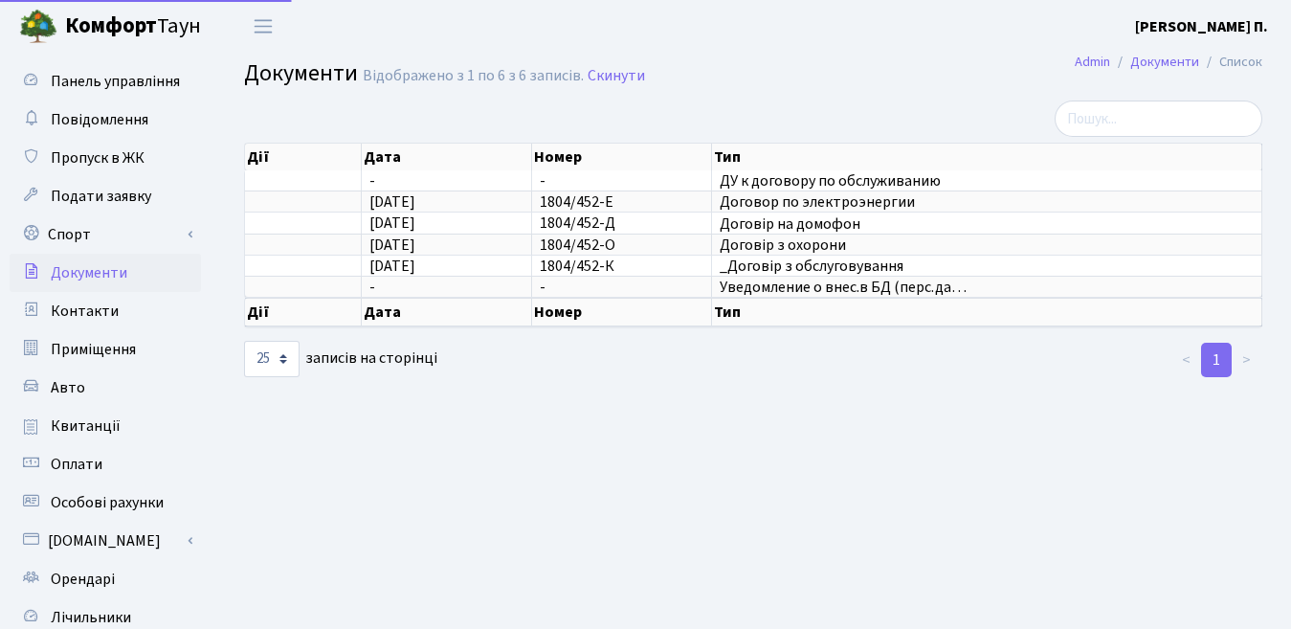
select select "25"
click at [77, 314] on span "Контакти" at bounding box center [85, 310] width 68 height 21
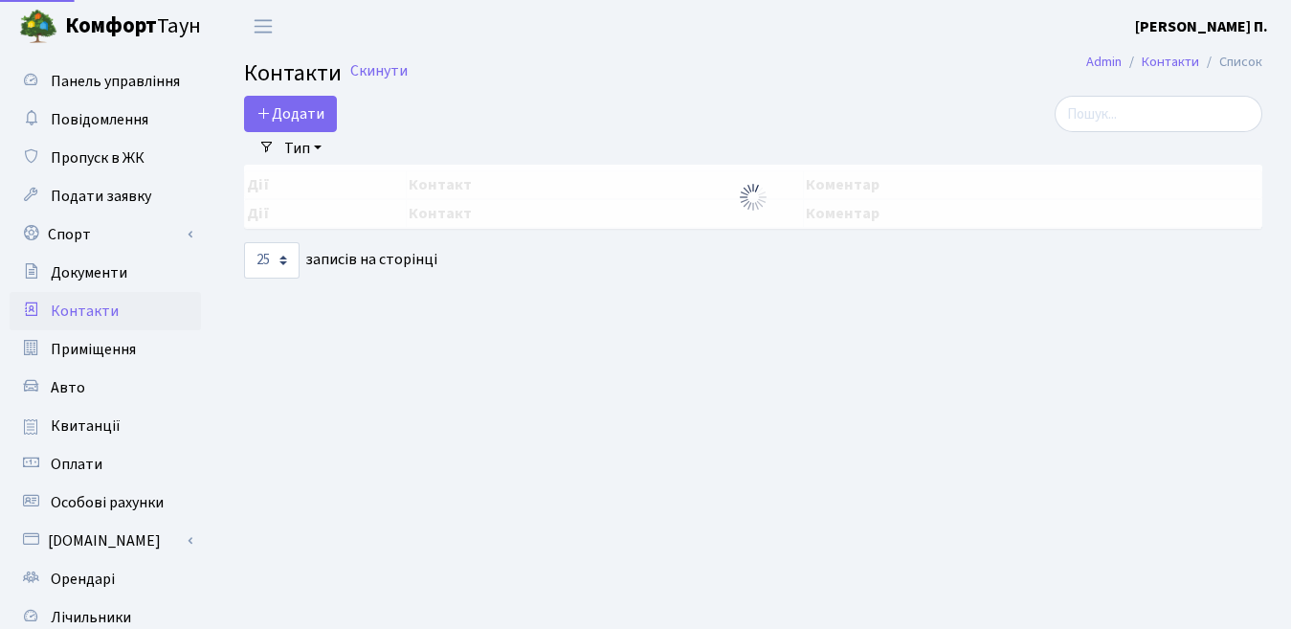
select select "25"
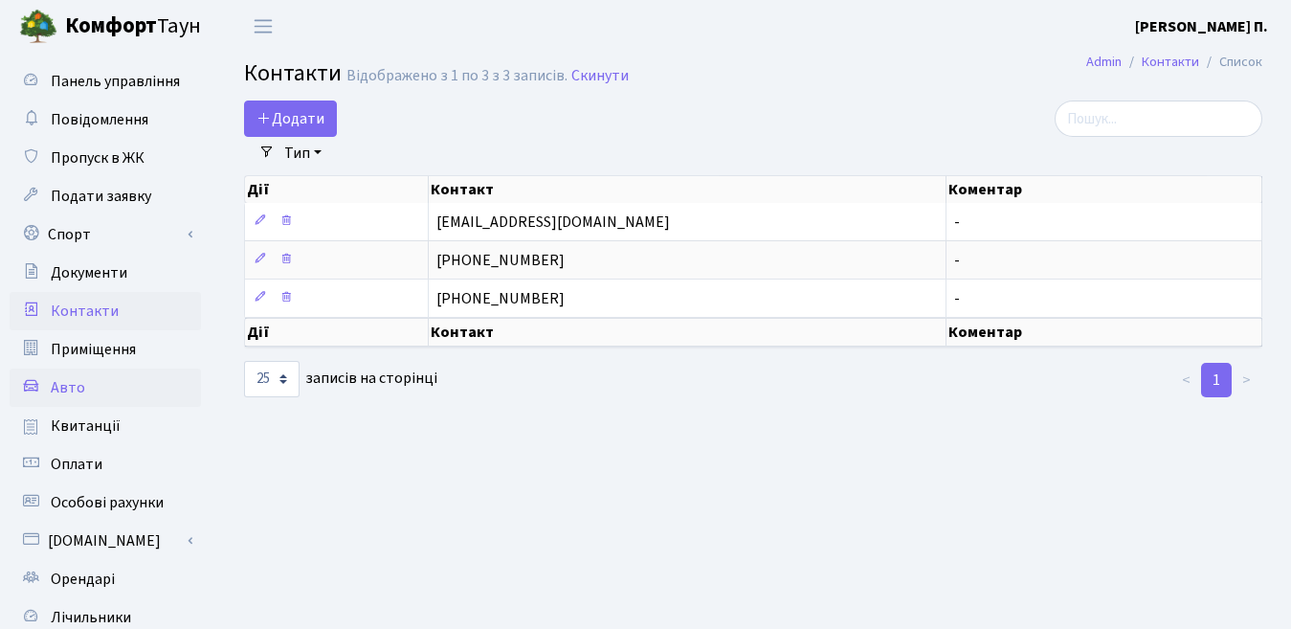
click at [70, 392] on span "Авто" at bounding box center [68, 387] width 34 height 21
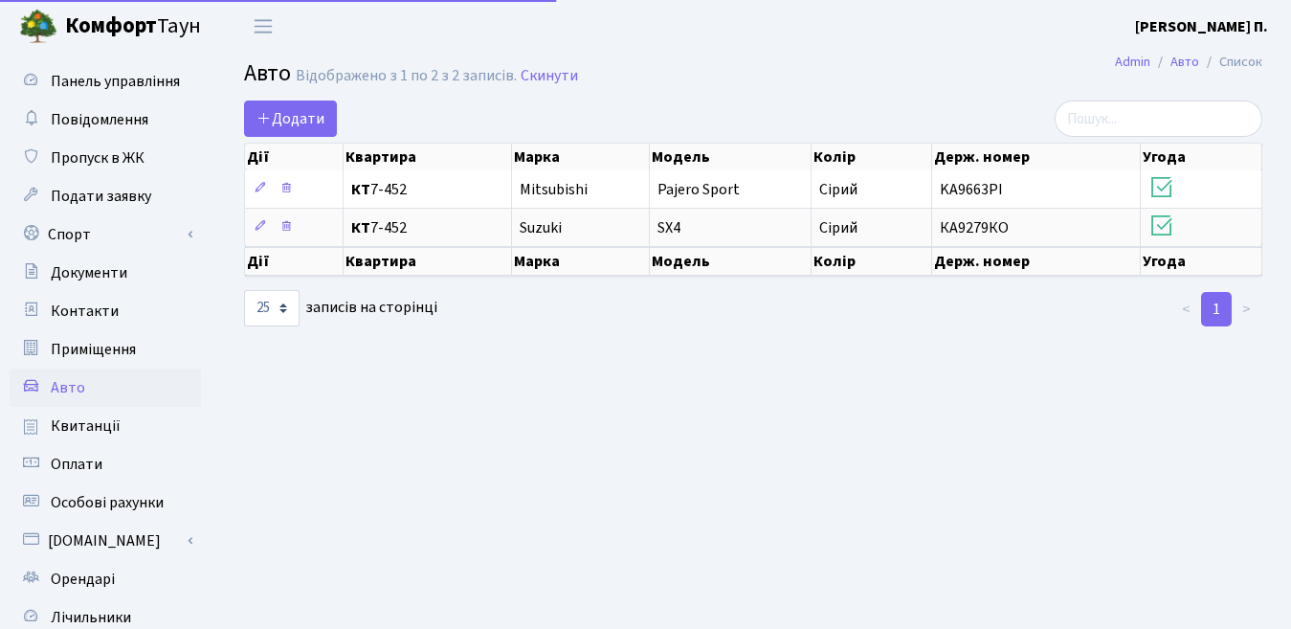
select select "25"
